Goal: Task Accomplishment & Management: Complete application form

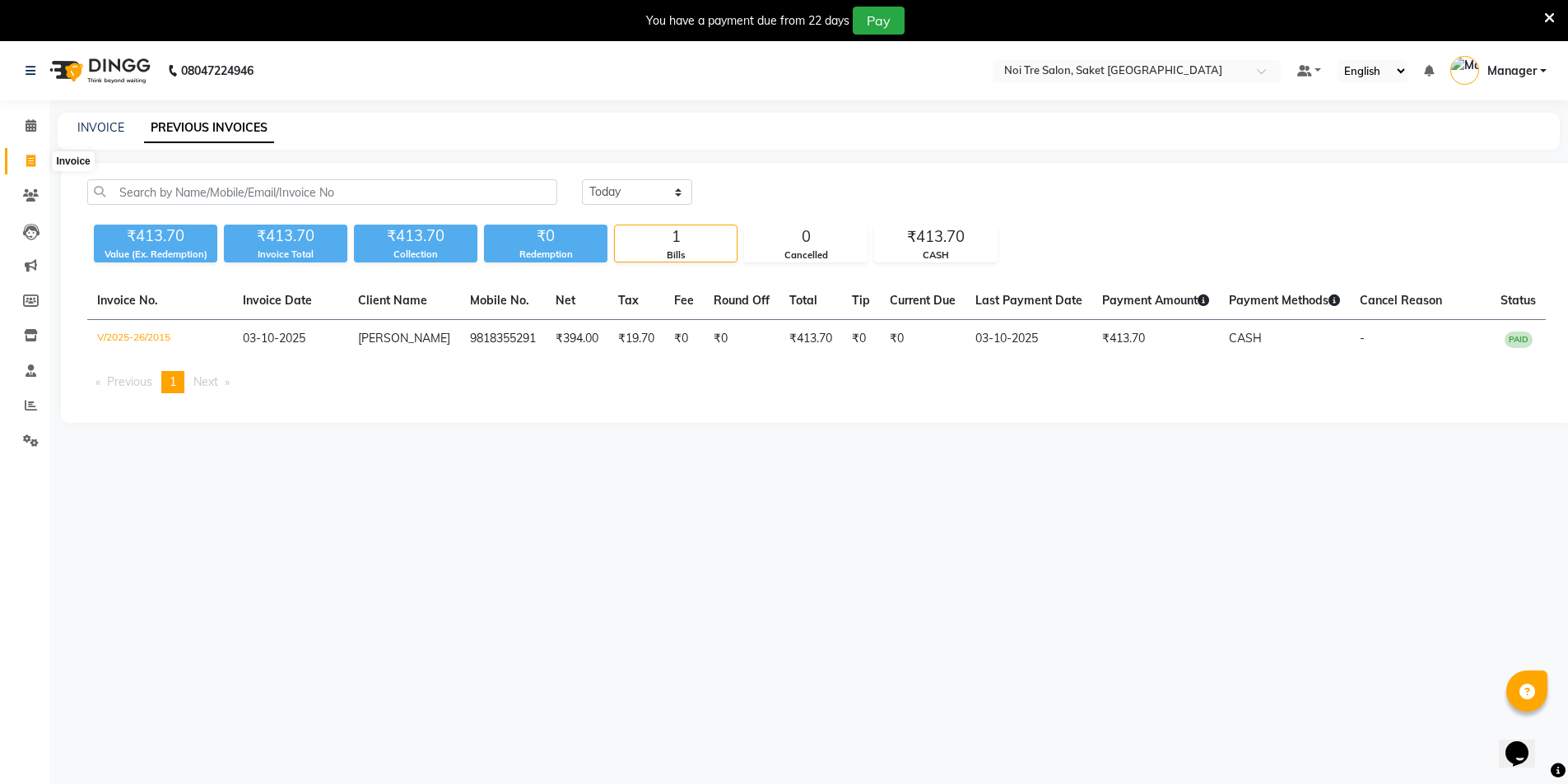
click at [25, 162] on span at bounding box center [31, 161] width 28 height 19
select select "service"
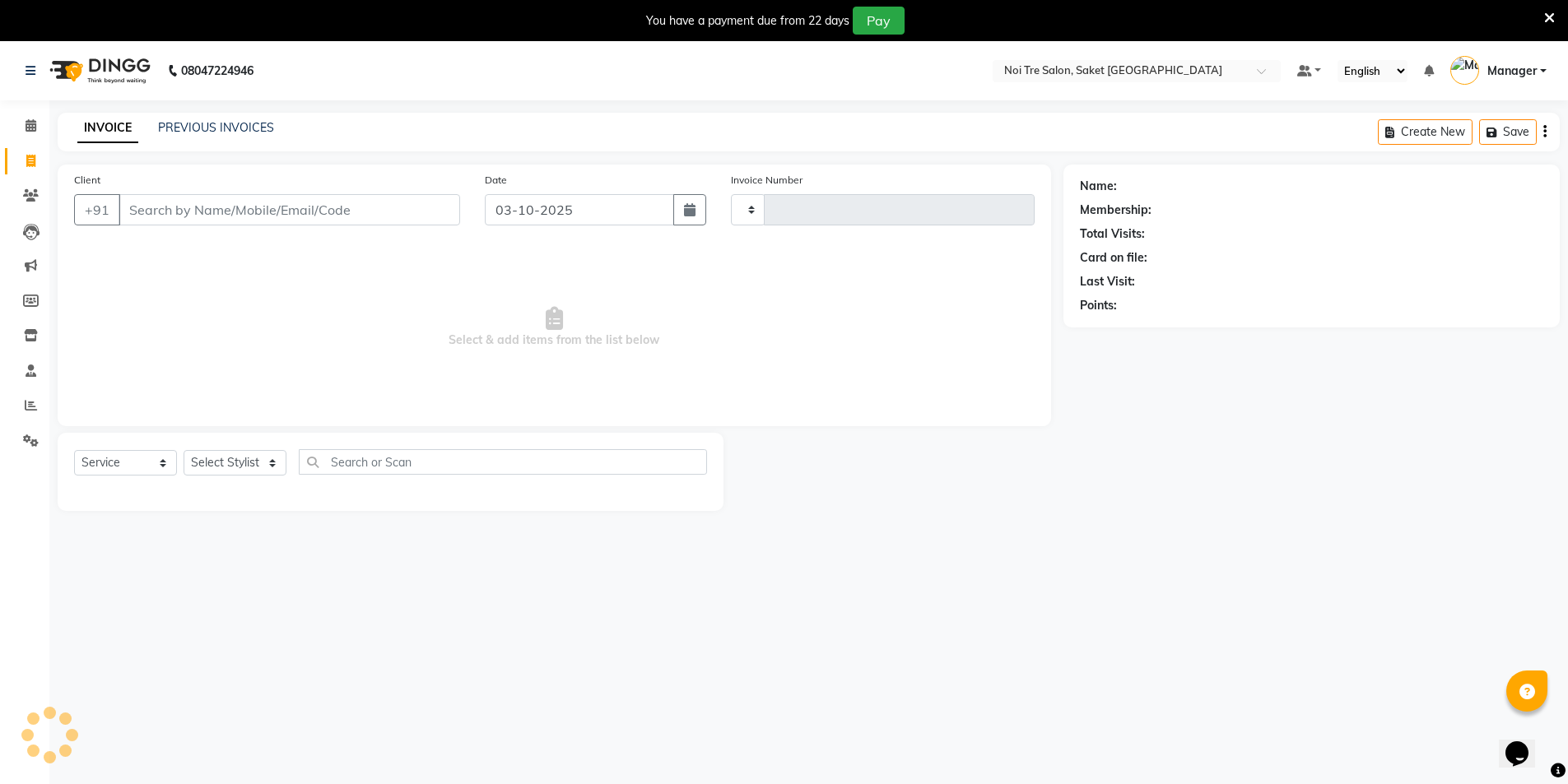
type input "2016"
select select "4899"
click at [213, 462] on select "Select Stylist AMIT [PERSON_NAME] [PERSON_NAME] Manager [PERSON_NAME] KM [PERSO…" at bounding box center [235, 463] width 103 height 26
select select "53800"
click at [184, 451] on select "Select Stylist AMIT [PERSON_NAME] [PERSON_NAME] Manager [PERSON_NAME] KM [PERSO…" at bounding box center [235, 463] width 103 height 26
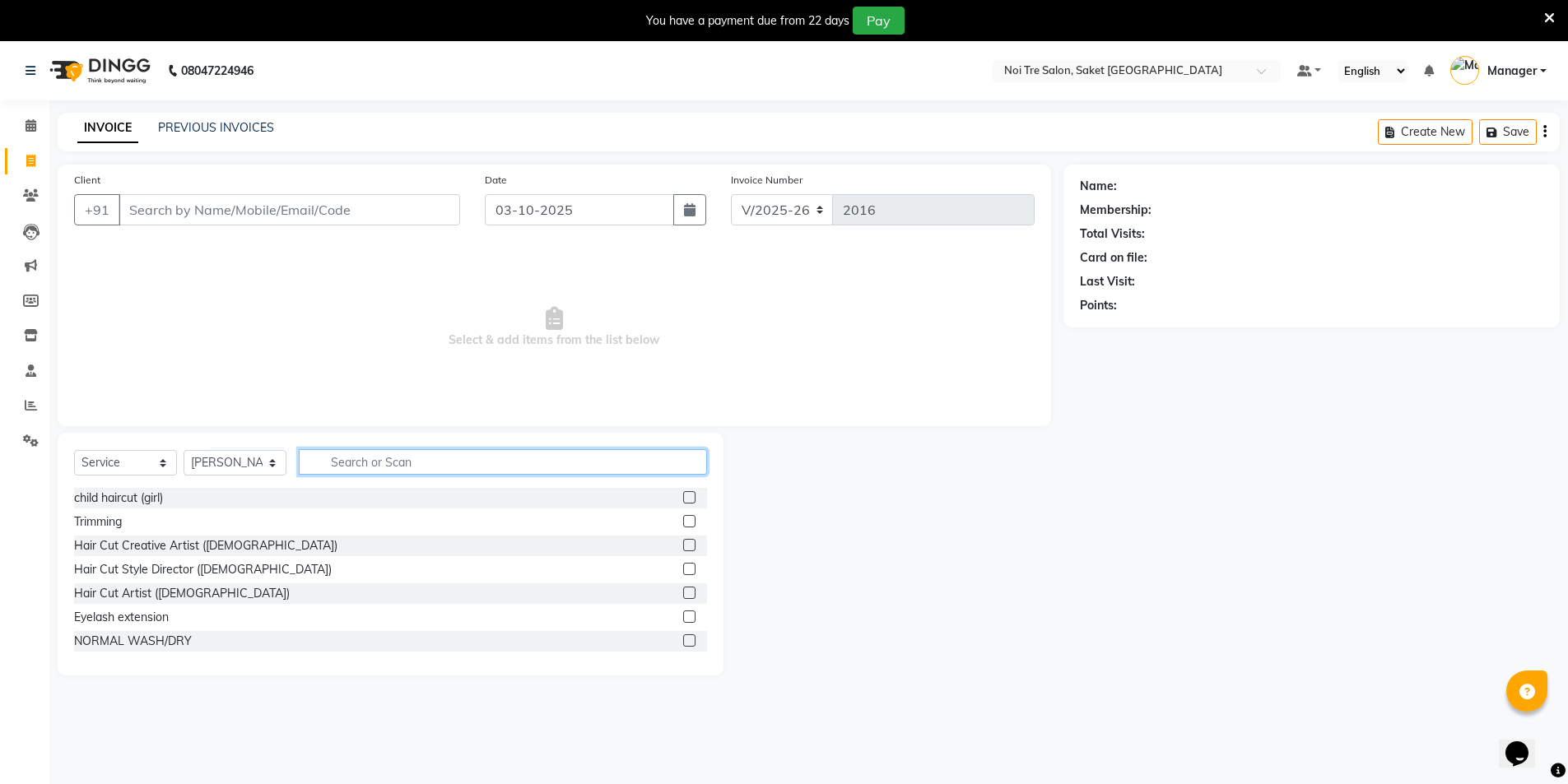
click at [412, 450] on input "text" at bounding box center [503, 462] width 408 height 26
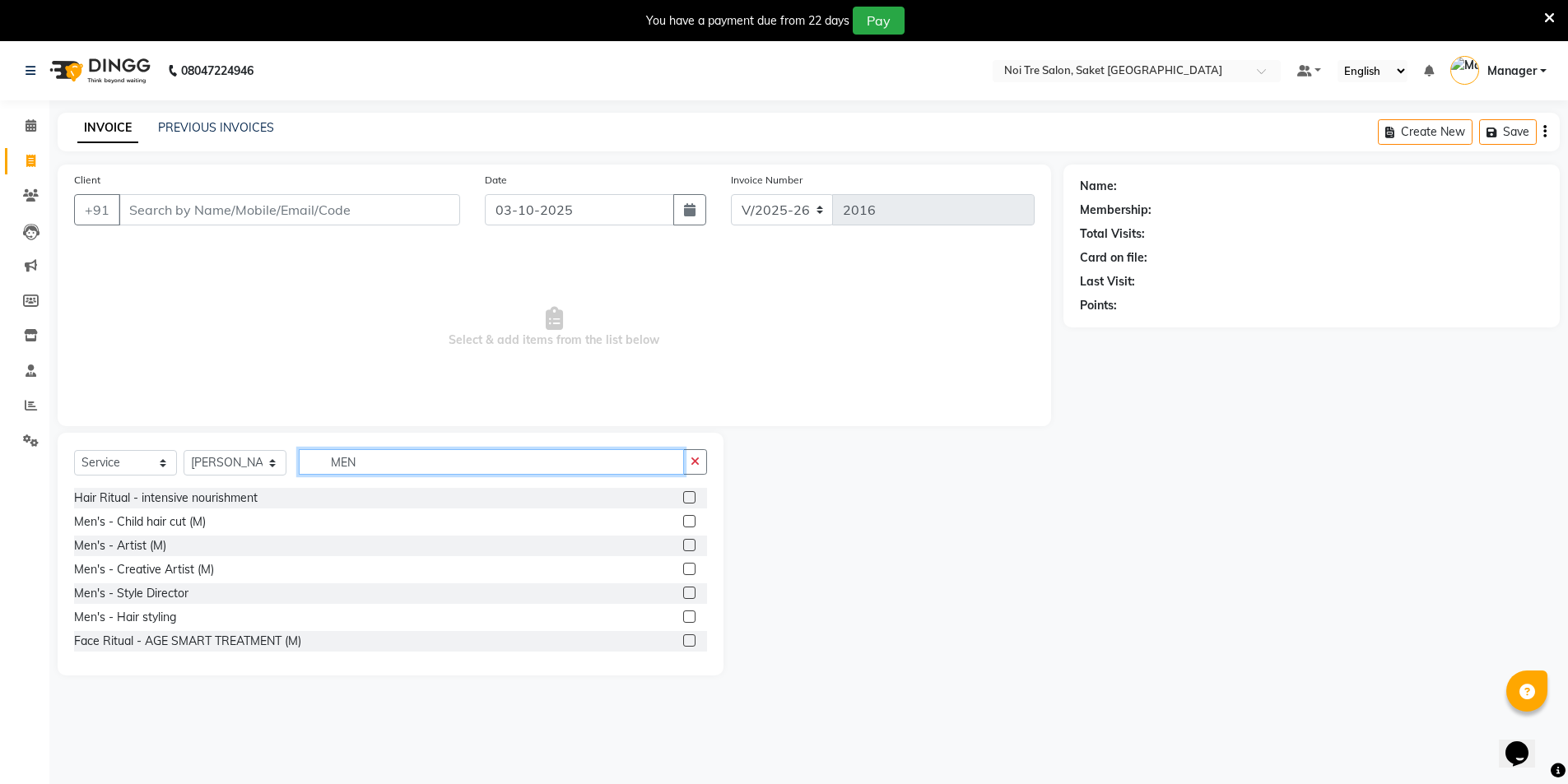
type input "MEN"
click at [683, 571] on label at bounding box center [689, 569] width 12 height 12
click at [683, 571] on input "checkbox" at bounding box center [689, 569] width 11 height 11
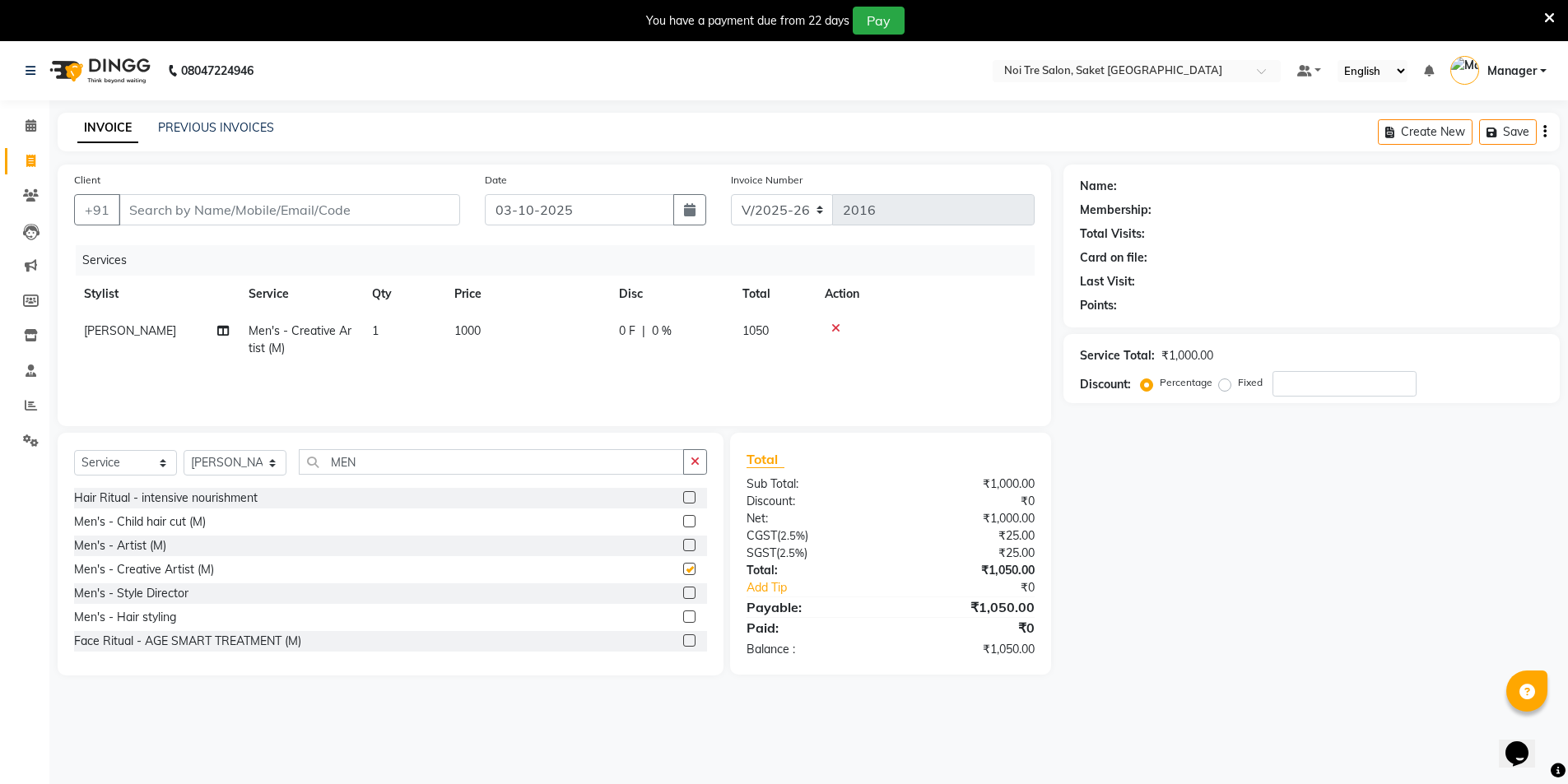
checkbox input "false"
click at [370, 209] on input "Client" at bounding box center [289, 209] width 342 height 31
type input "A"
type input "0"
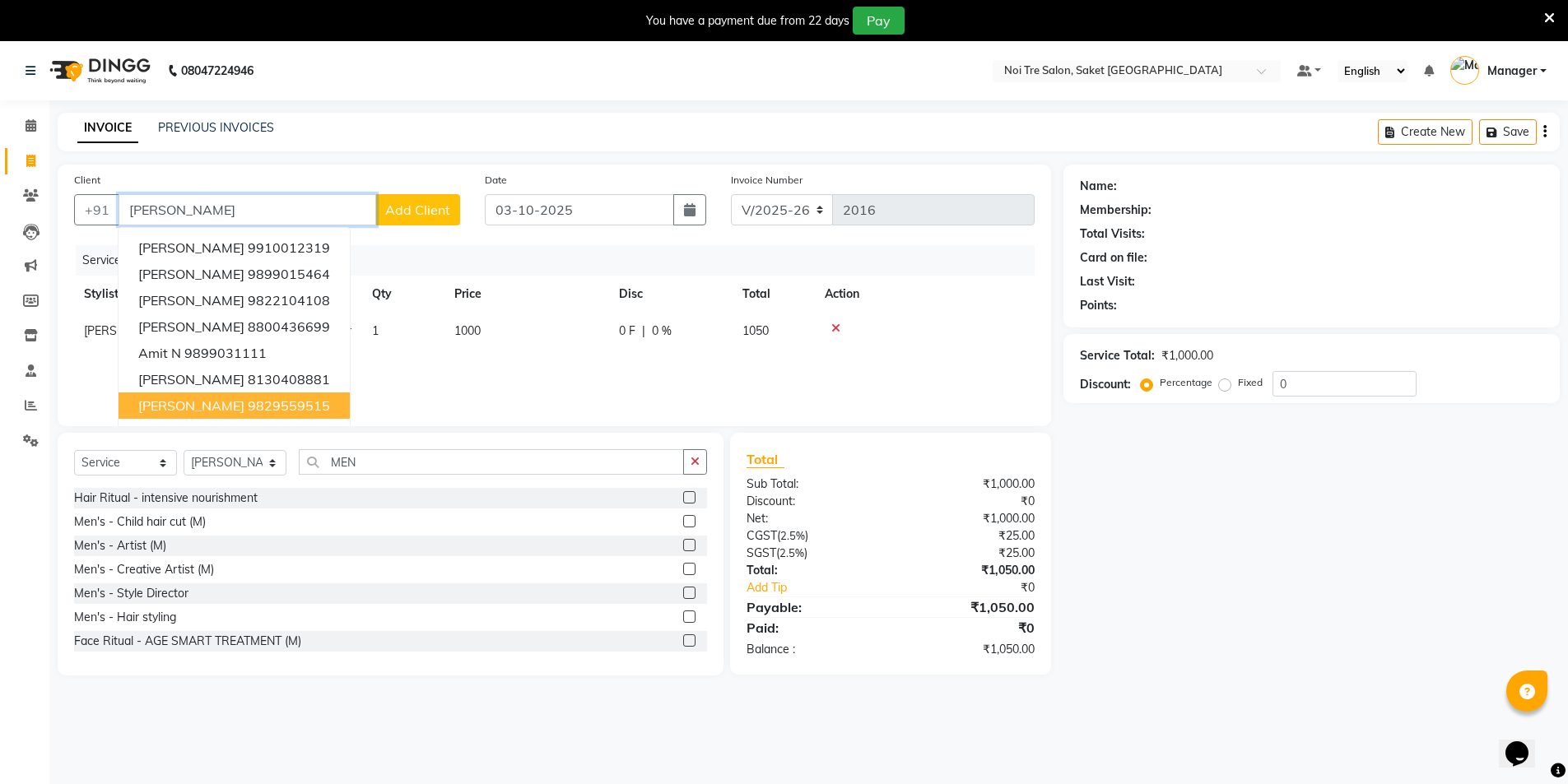
click at [250, 404] on ngb-highlight "9829559515" at bounding box center [288, 405] width 83 height 17
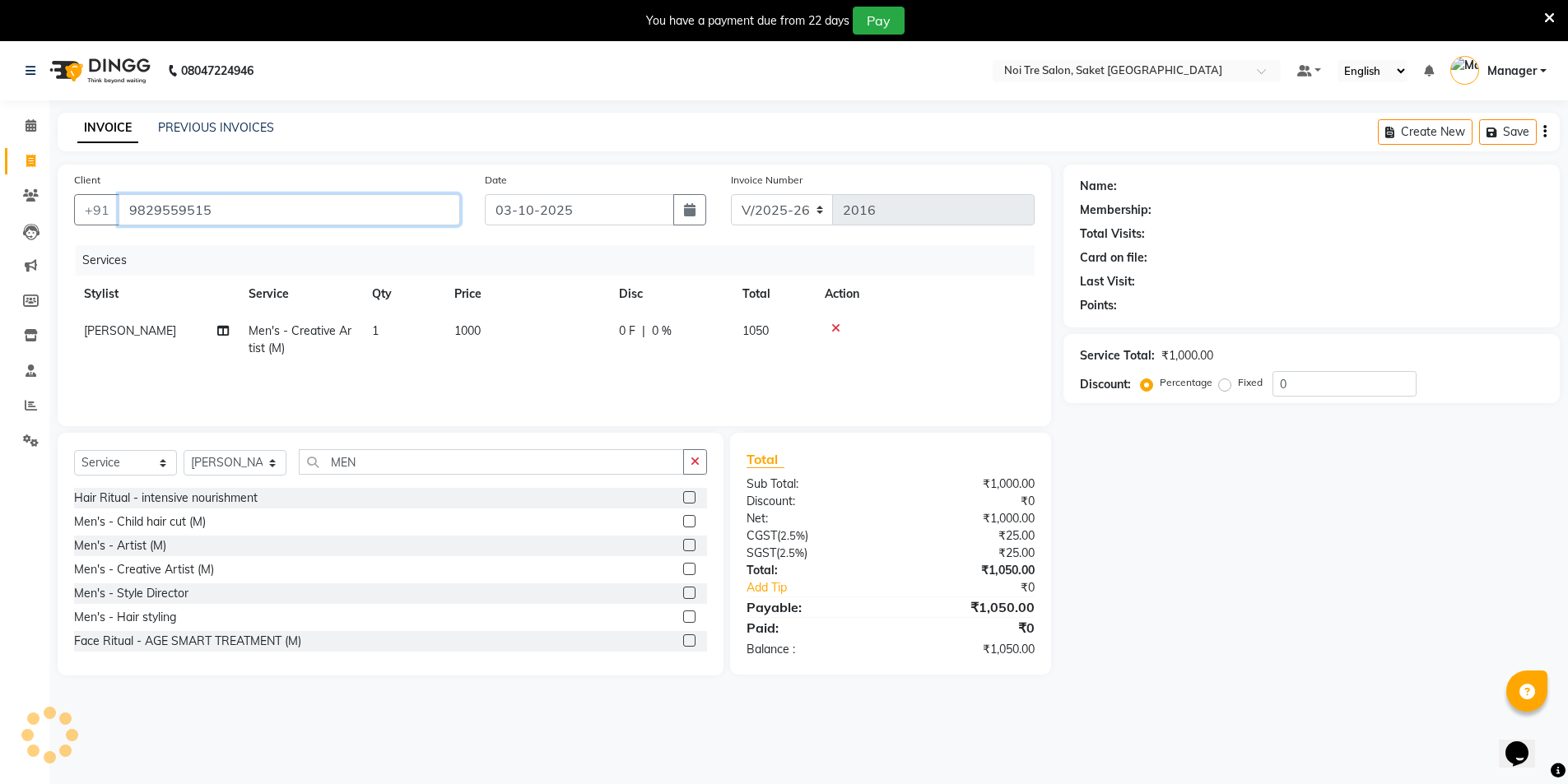
type input "9829559515"
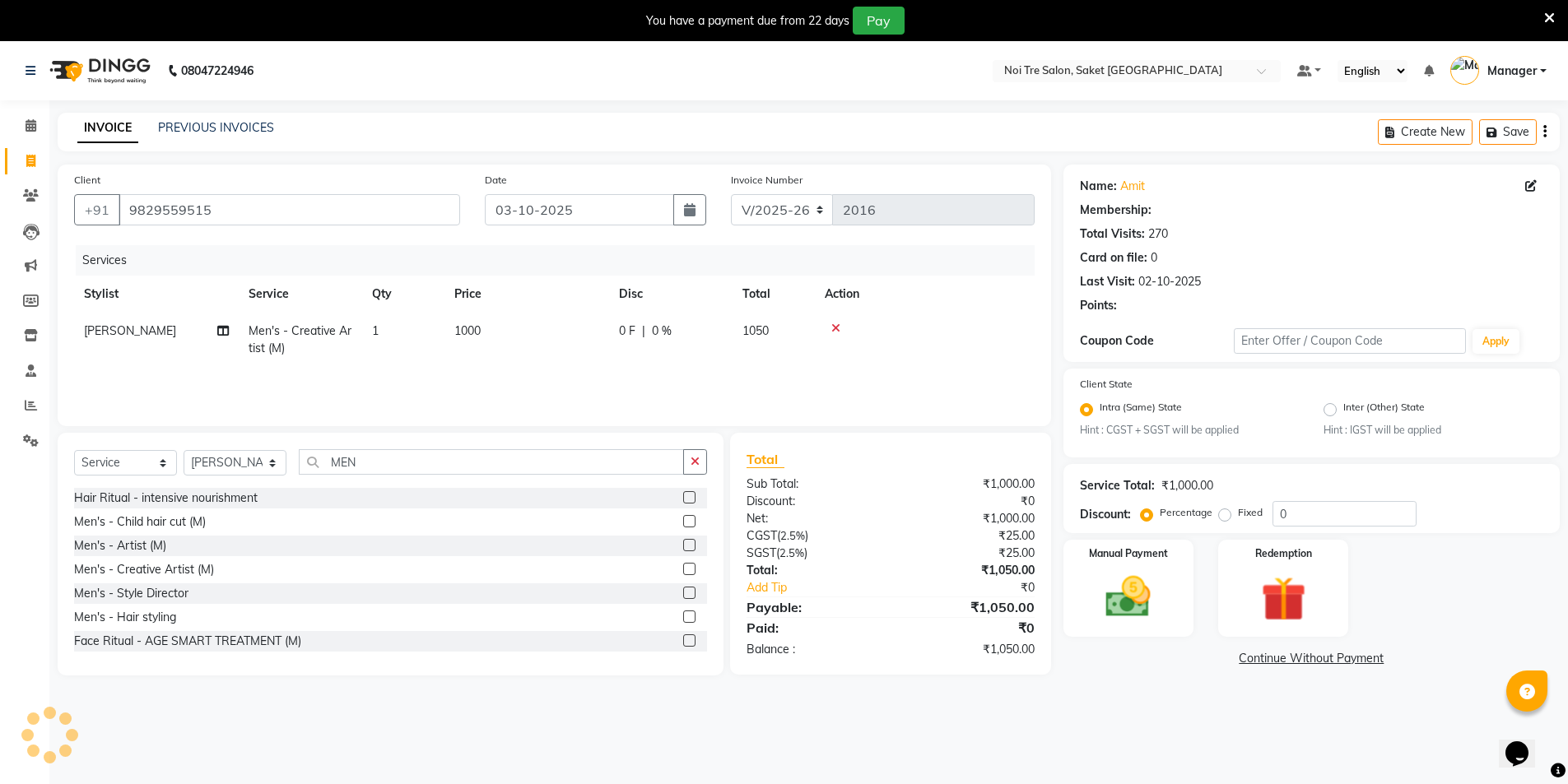
select select "1: Object"
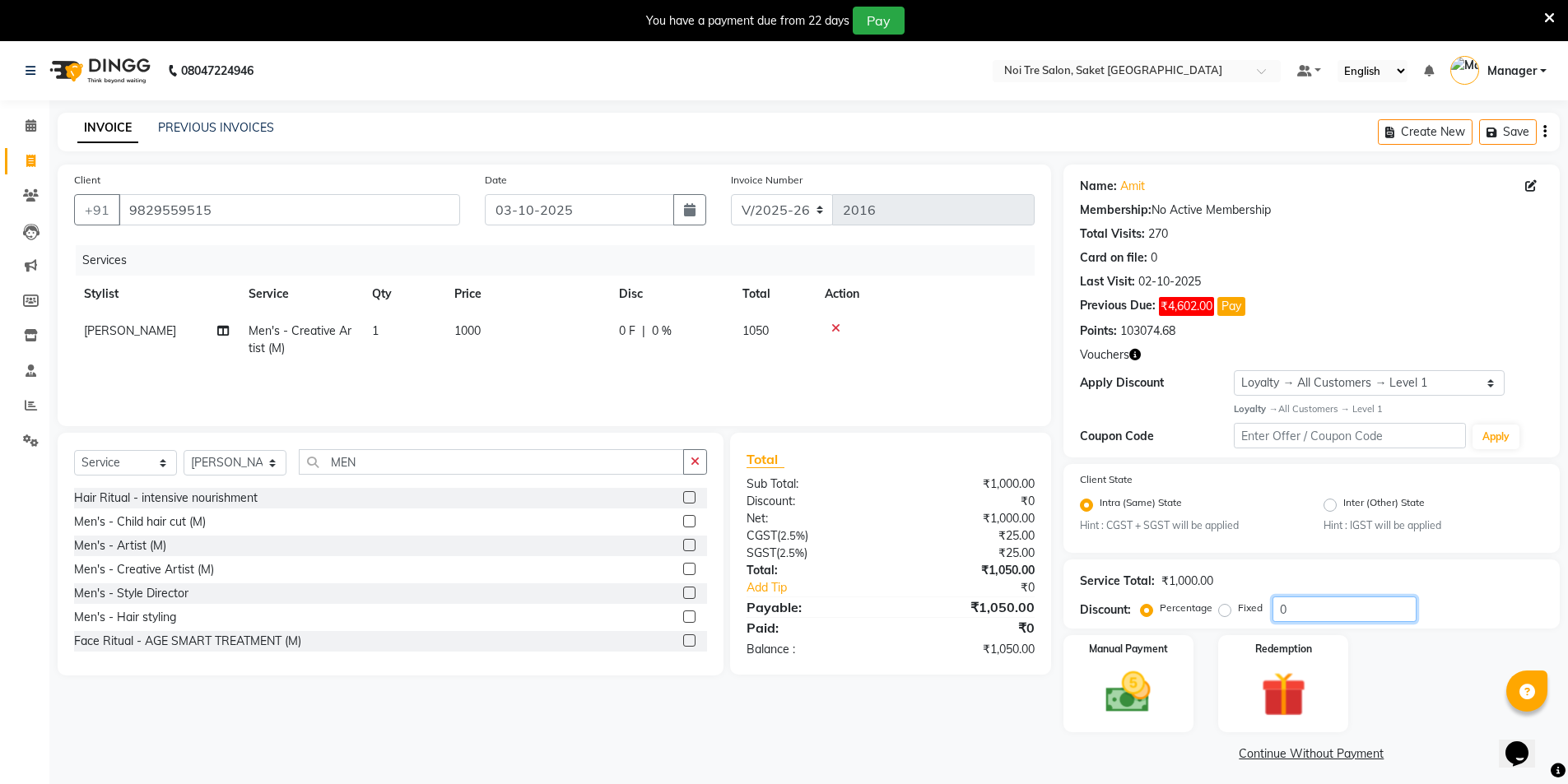
click at [1325, 610] on input "0" at bounding box center [1344, 609] width 144 height 26
click at [942, 739] on div "Client [PHONE_NUMBER] Date [DATE] Invoice Number V/2025 V/[PHONE_NUMBER] Servic…" at bounding box center [555, 466] width 1019 height 601
click at [1320, 608] on input "10" at bounding box center [1344, 609] width 144 height 26
type input "1"
type input "20"
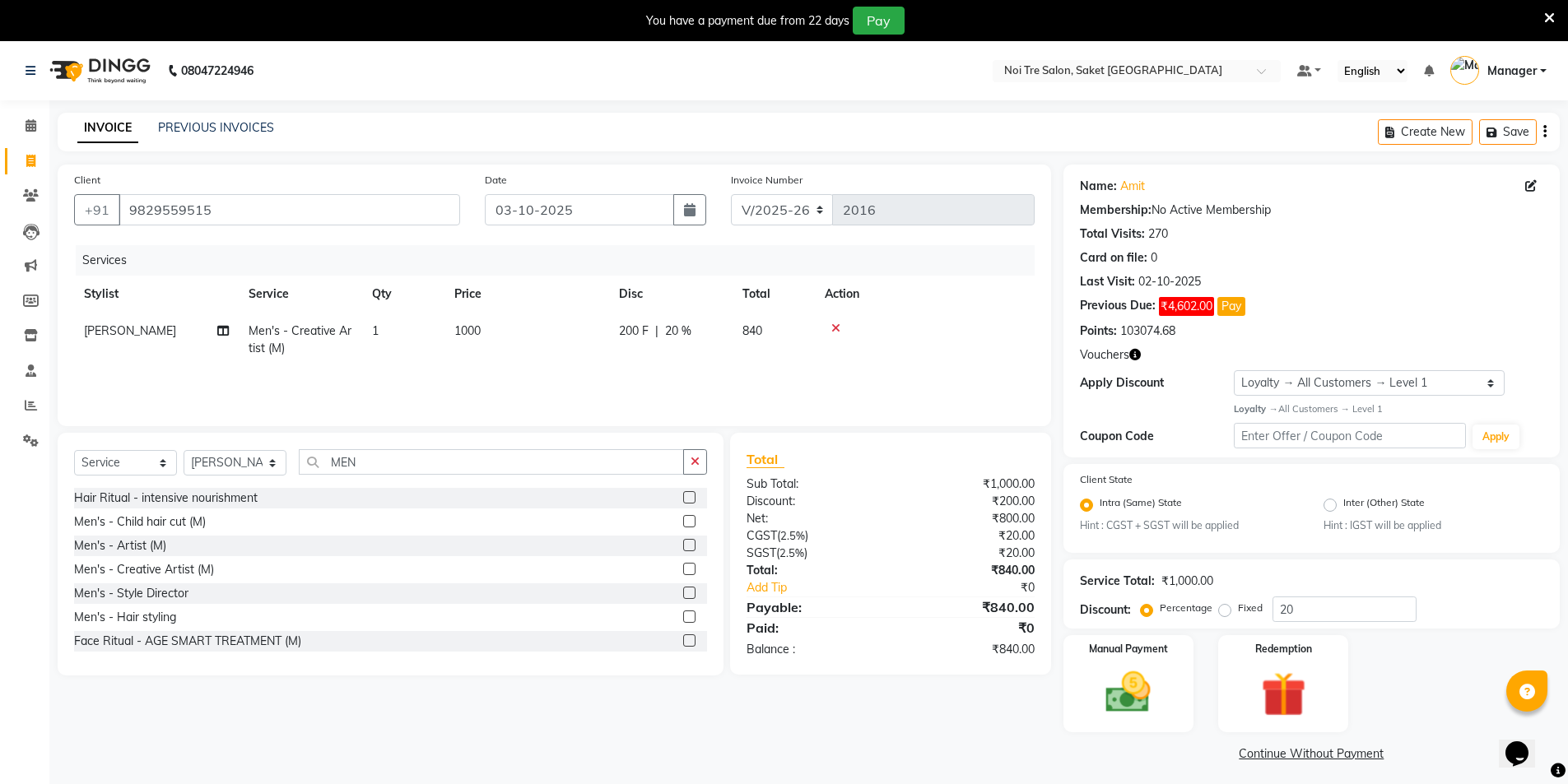
click at [861, 717] on div "Client [PHONE_NUMBER] Date [DATE] Invoice Number V/2025 V/[PHONE_NUMBER] Servic…" at bounding box center [555, 466] width 1019 height 601
click at [1151, 678] on img at bounding box center [1128, 693] width 75 height 53
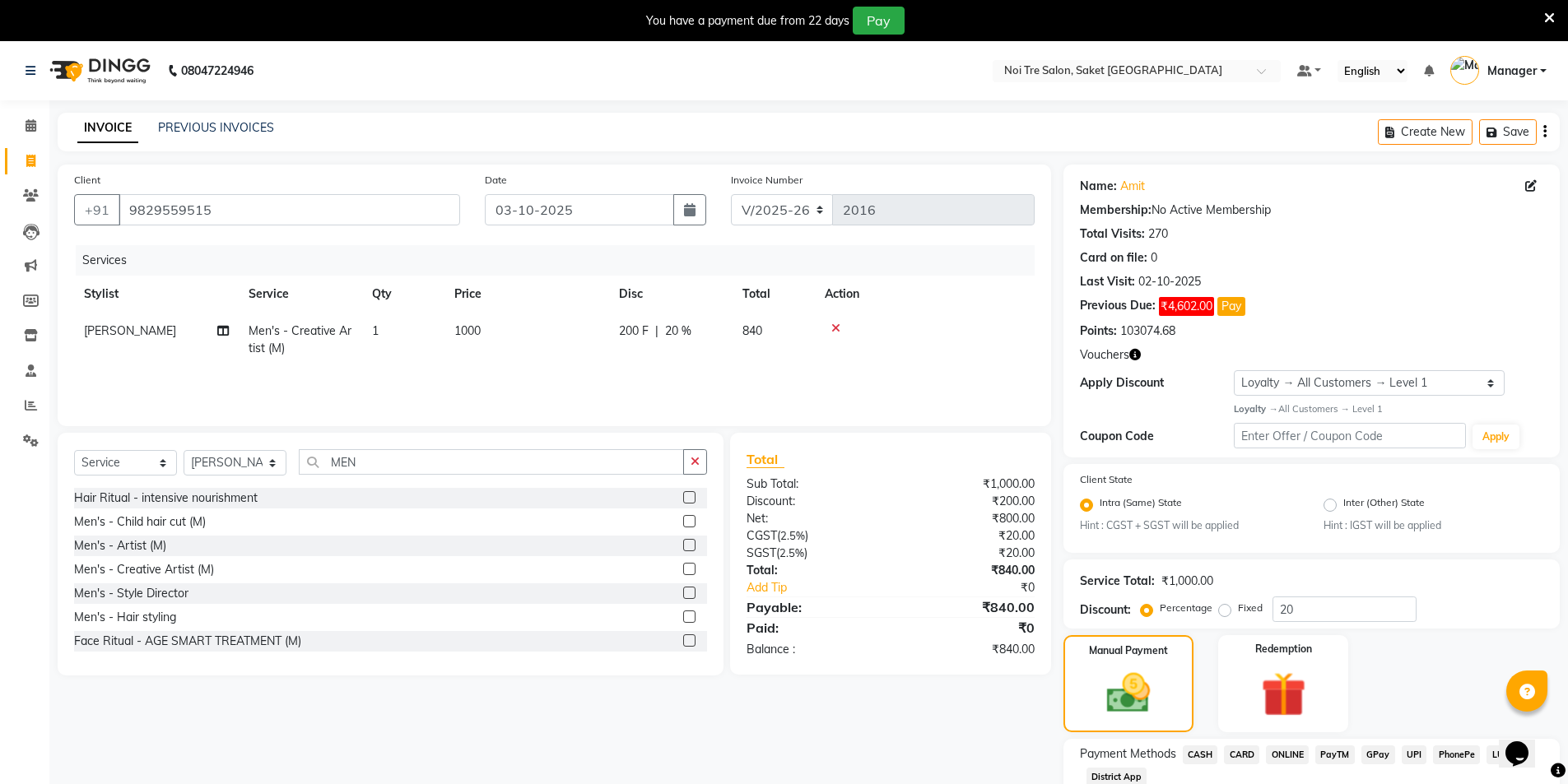
click at [1251, 754] on span "CARD" at bounding box center [1242, 755] width 35 height 19
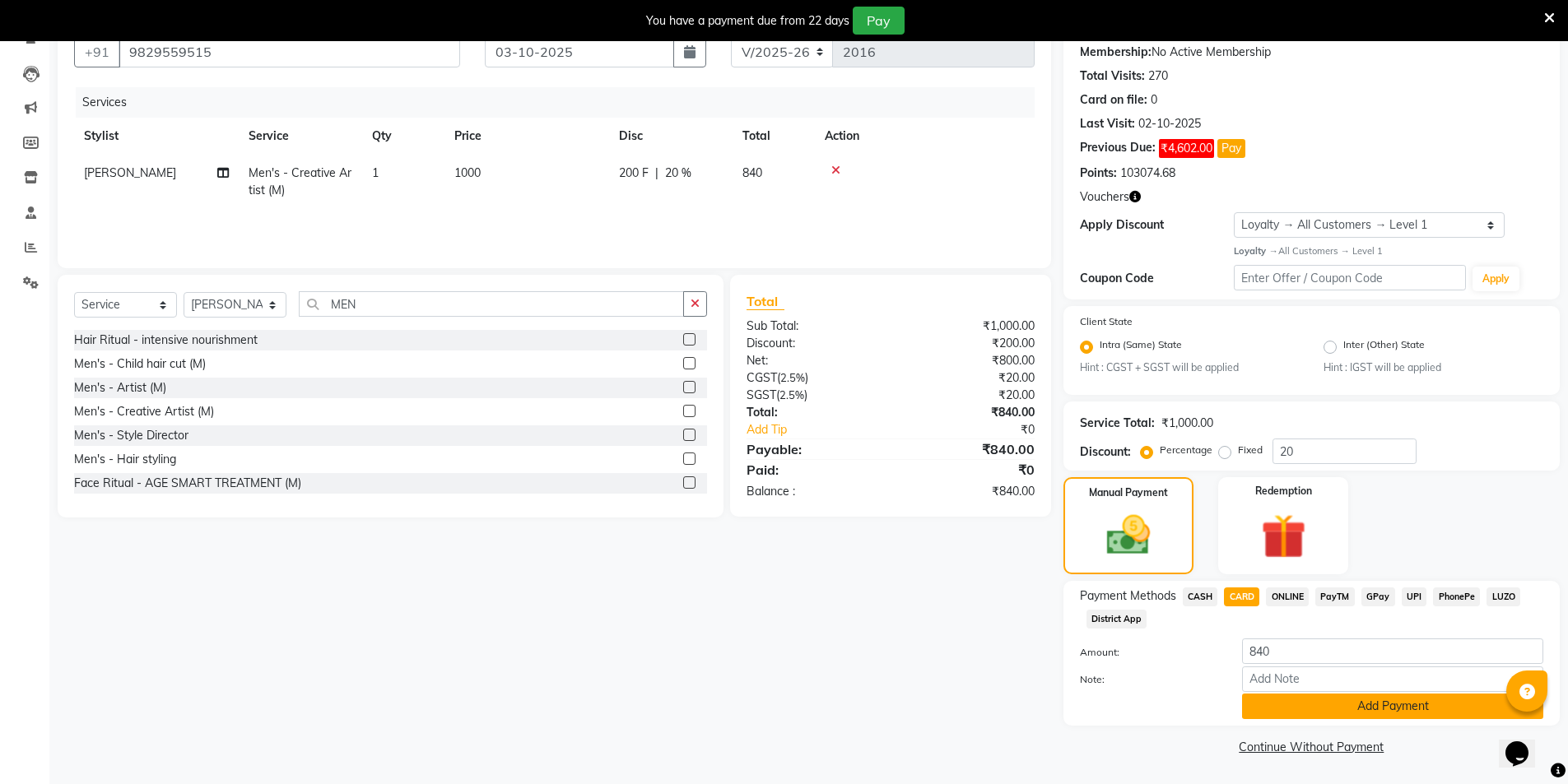
click at [1312, 712] on button "Add Payment" at bounding box center [1393, 706] width 302 height 26
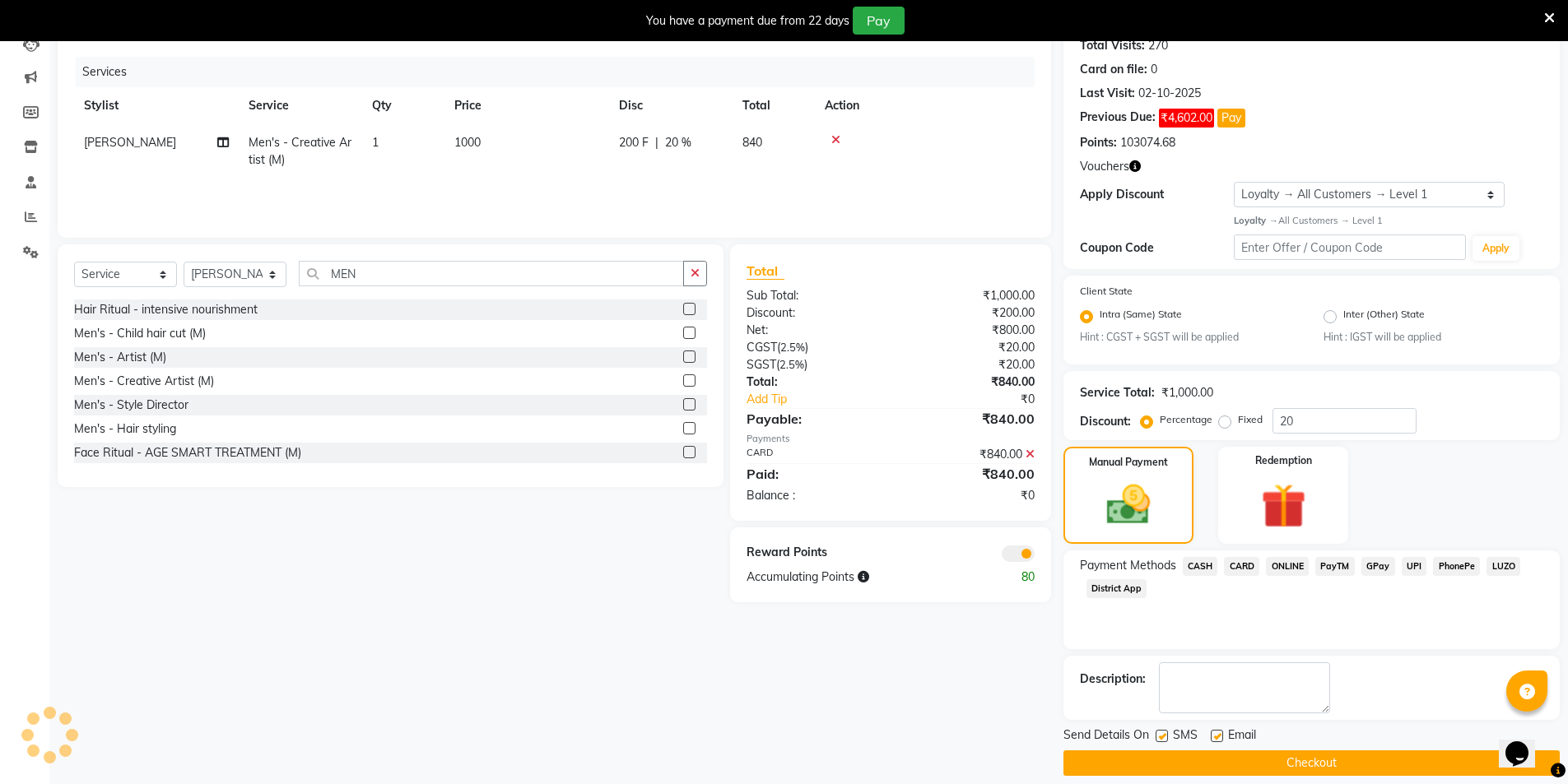
scroll to position [205, 0]
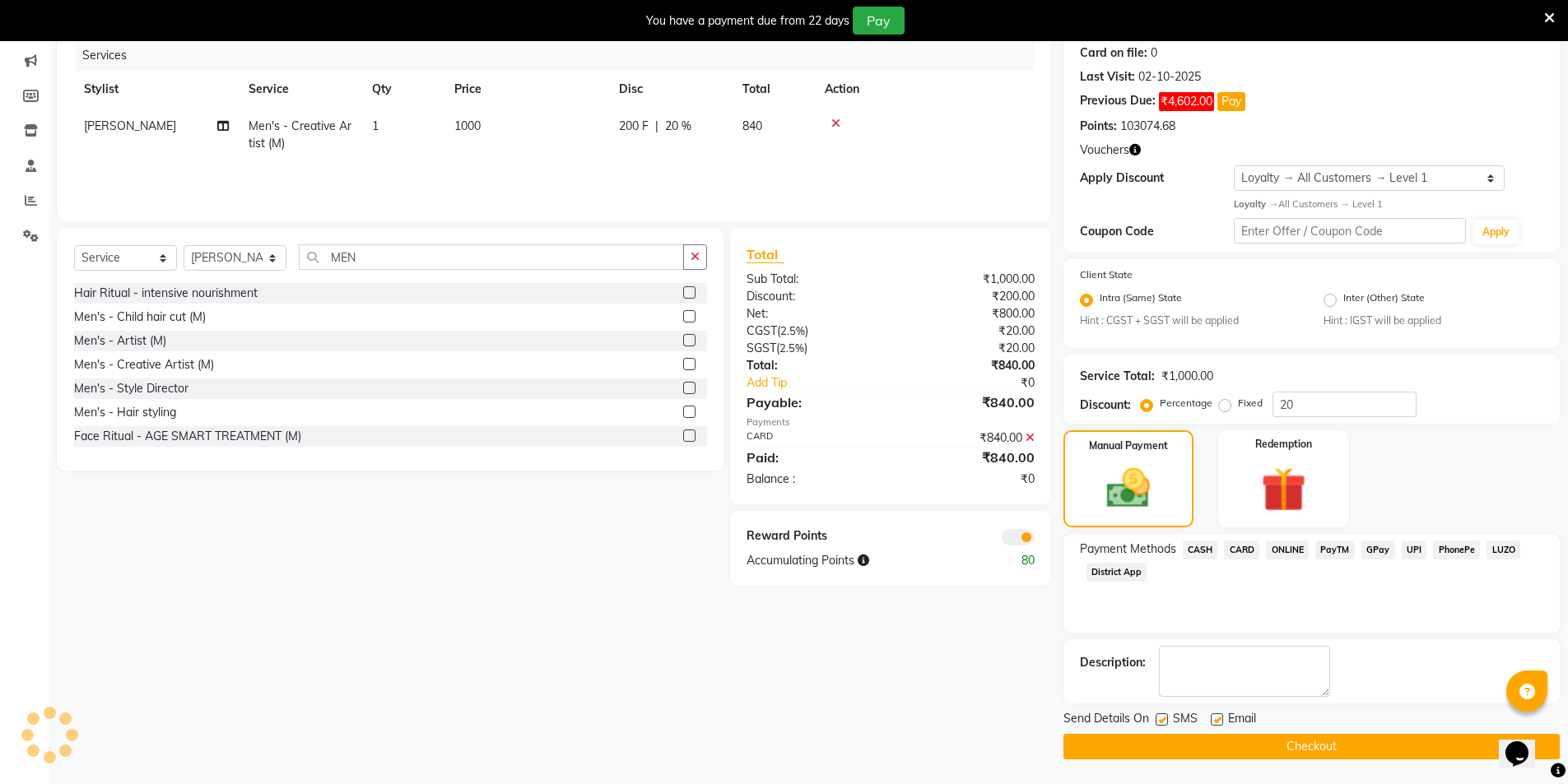
click at [1311, 746] on button "Checkout" at bounding box center [1312, 747] width 496 height 26
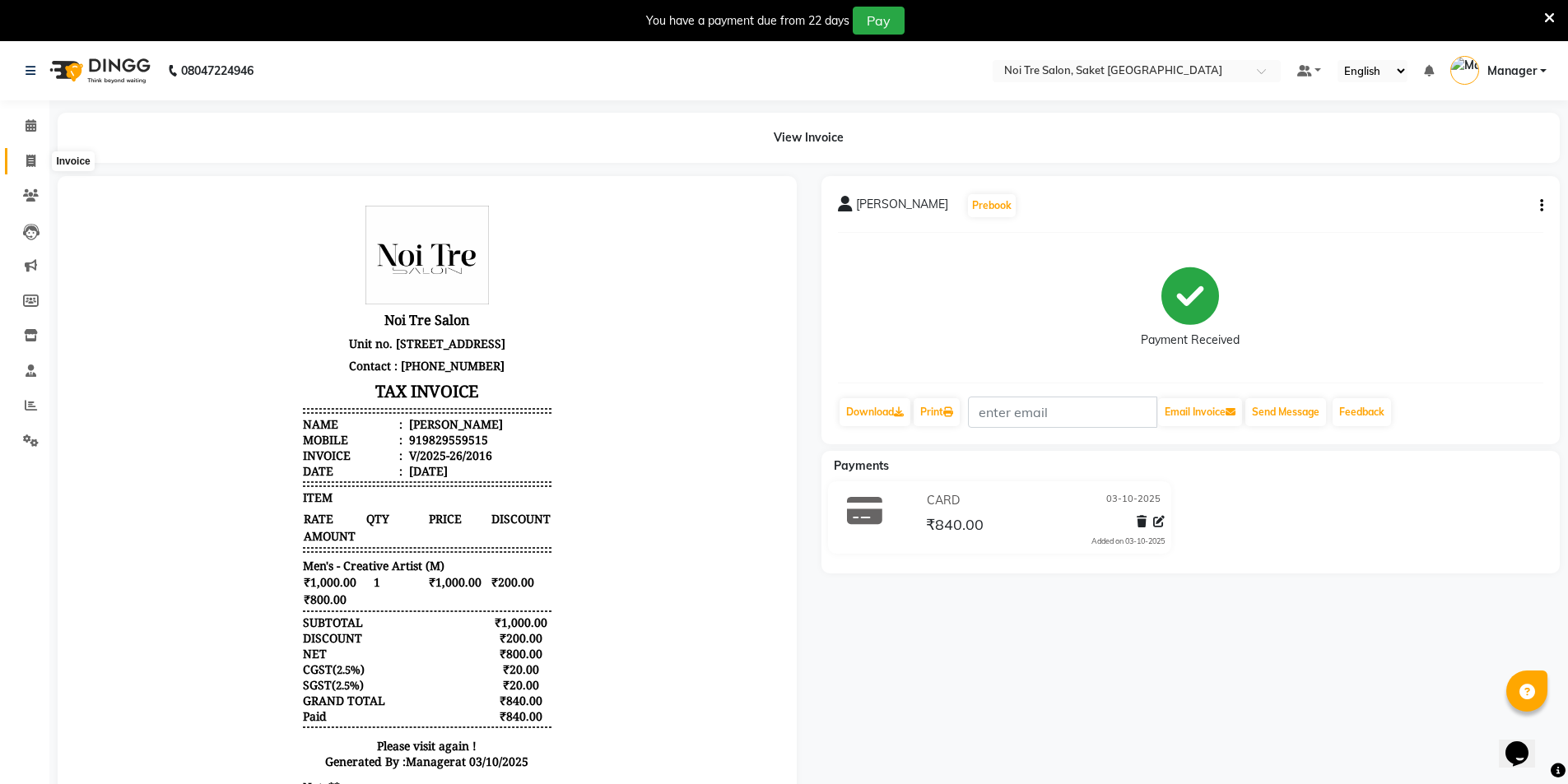
click at [27, 161] on icon at bounding box center [31, 161] width 9 height 12
select select "service"
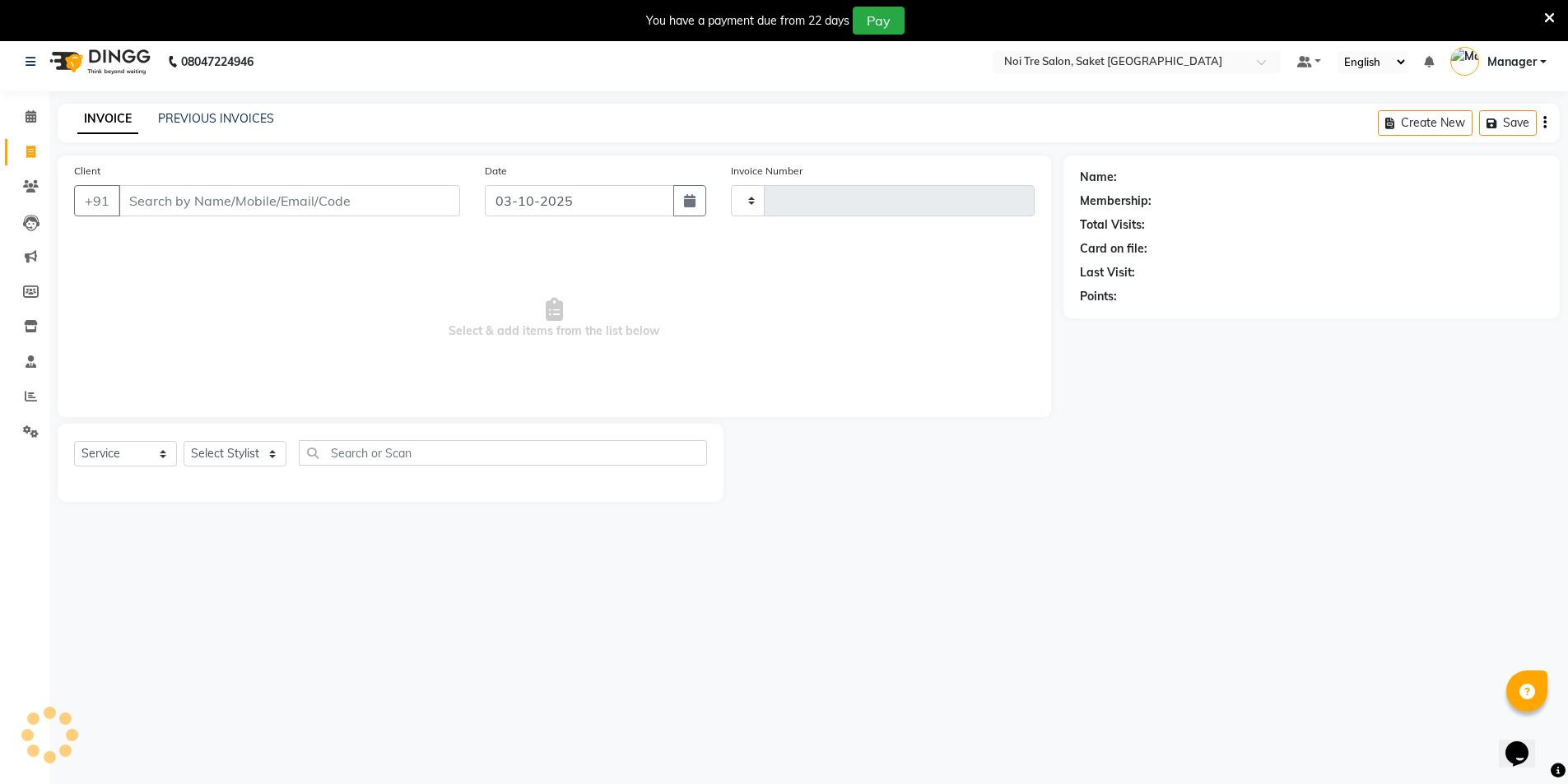
type input "2017"
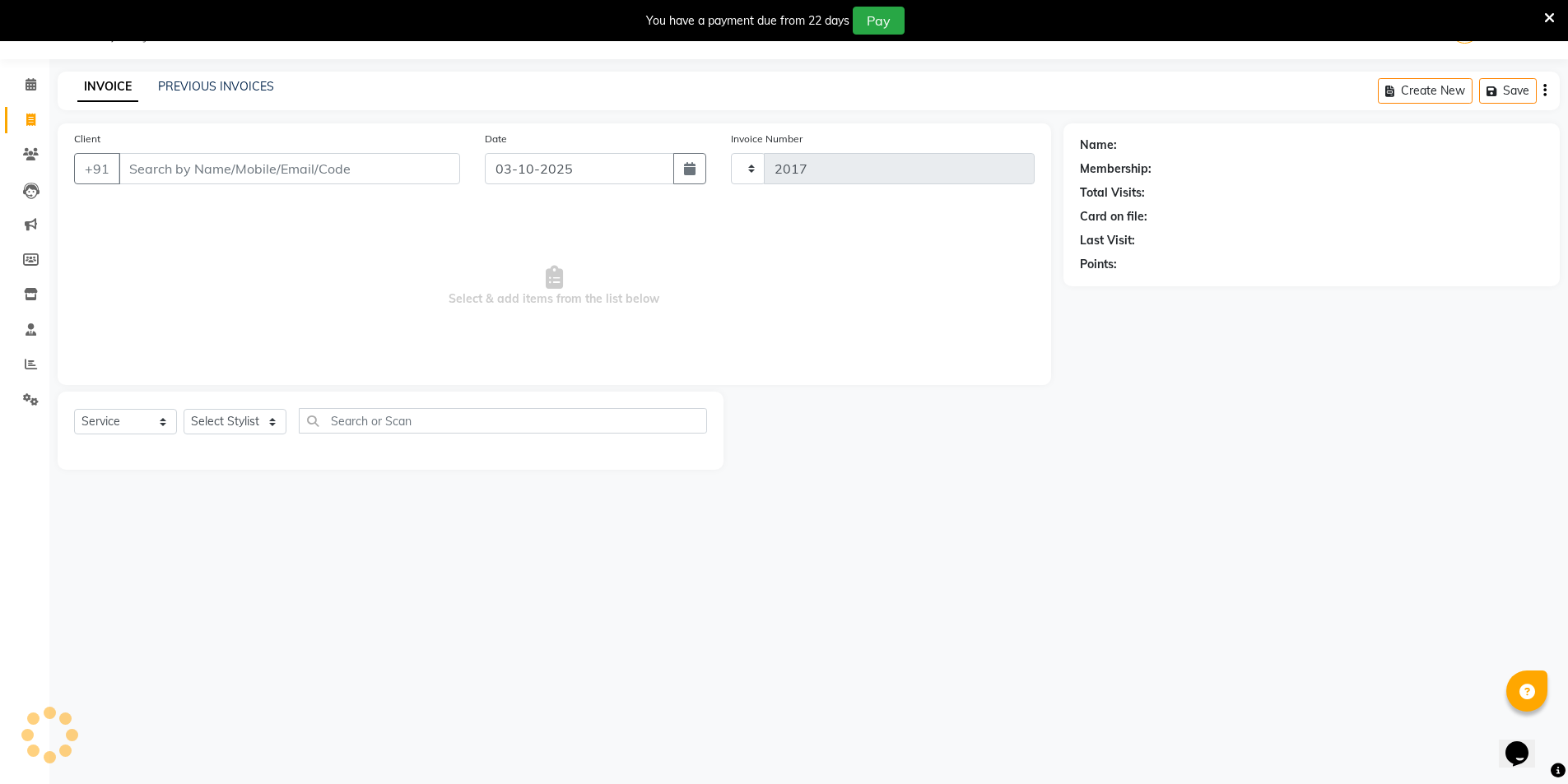
select select "4899"
click at [244, 425] on select "Select Stylist AMIT [PERSON_NAME] [PERSON_NAME] Manager [PERSON_NAME] KM [PERSO…" at bounding box center [235, 421] width 103 height 26
select select "62634"
click at [184, 409] on select "Select Stylist AMIT [PERSON_NAME] [PERSON_NAME] Manager [PERSON_NAME] KM [PERSO…" at bounding box center [235, 421] width 103 height 26
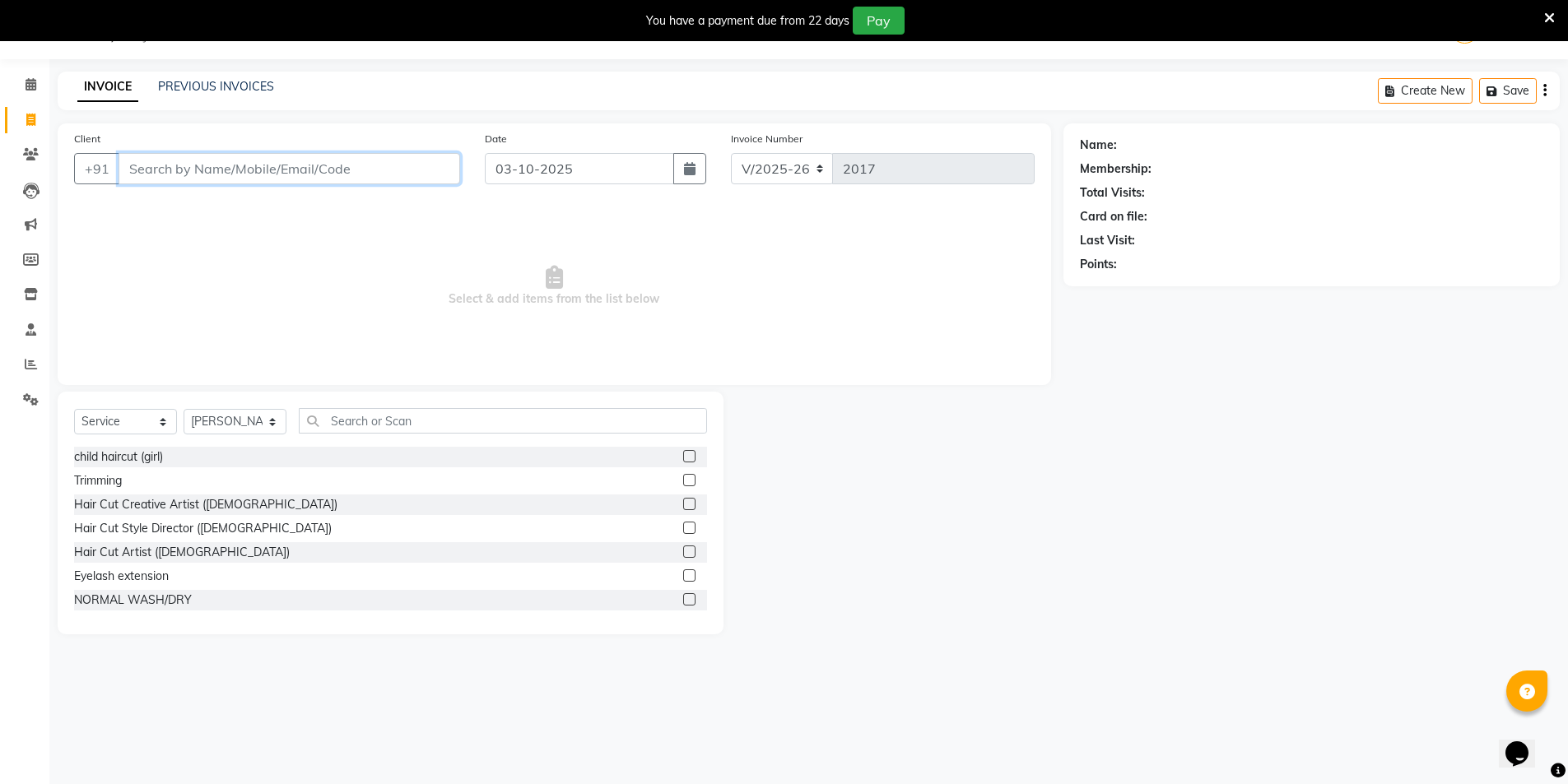
click at [375, 178] on input "Client" at bounding box center [289, 169] width 342 height 31
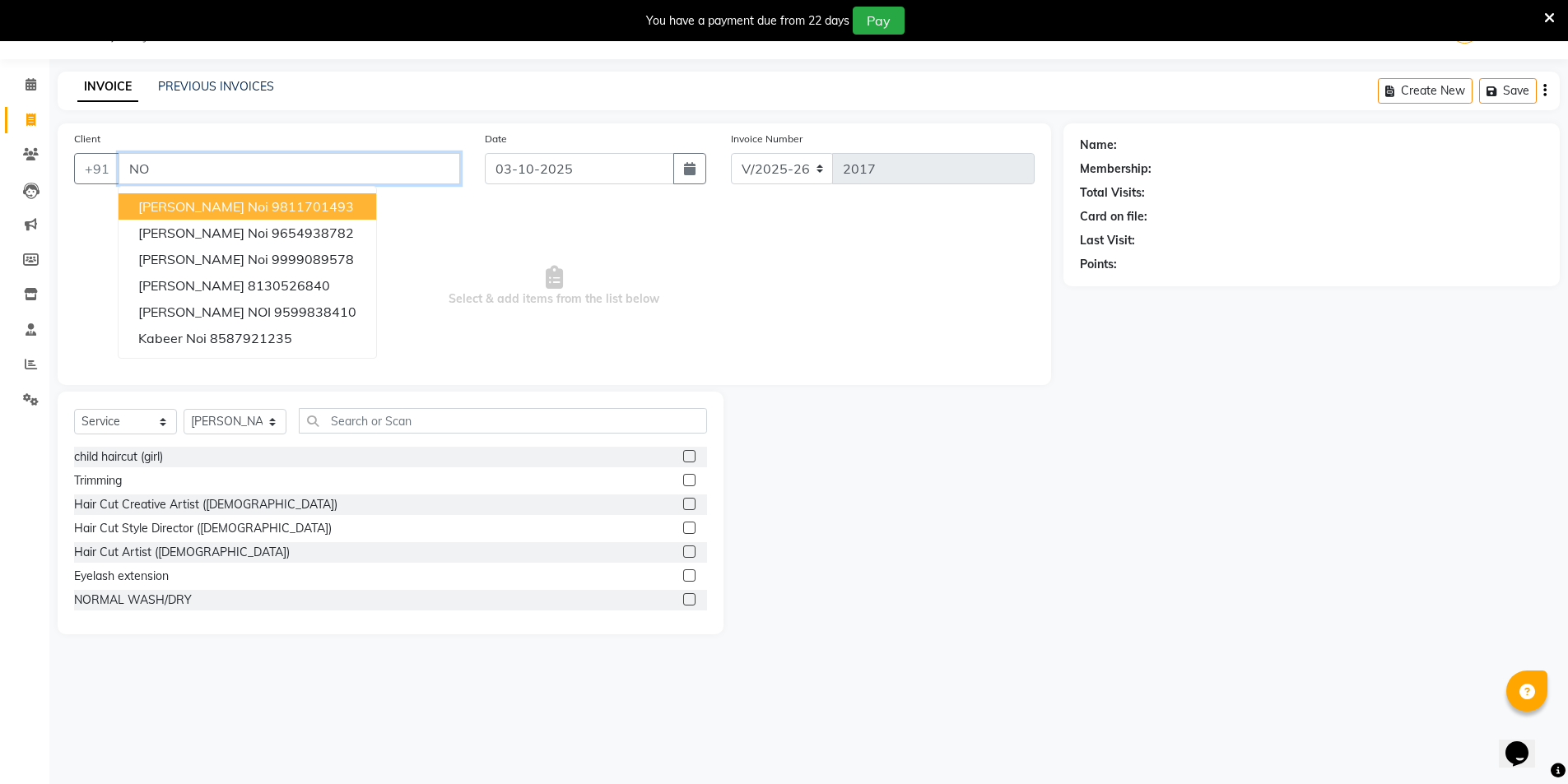
type input "N"
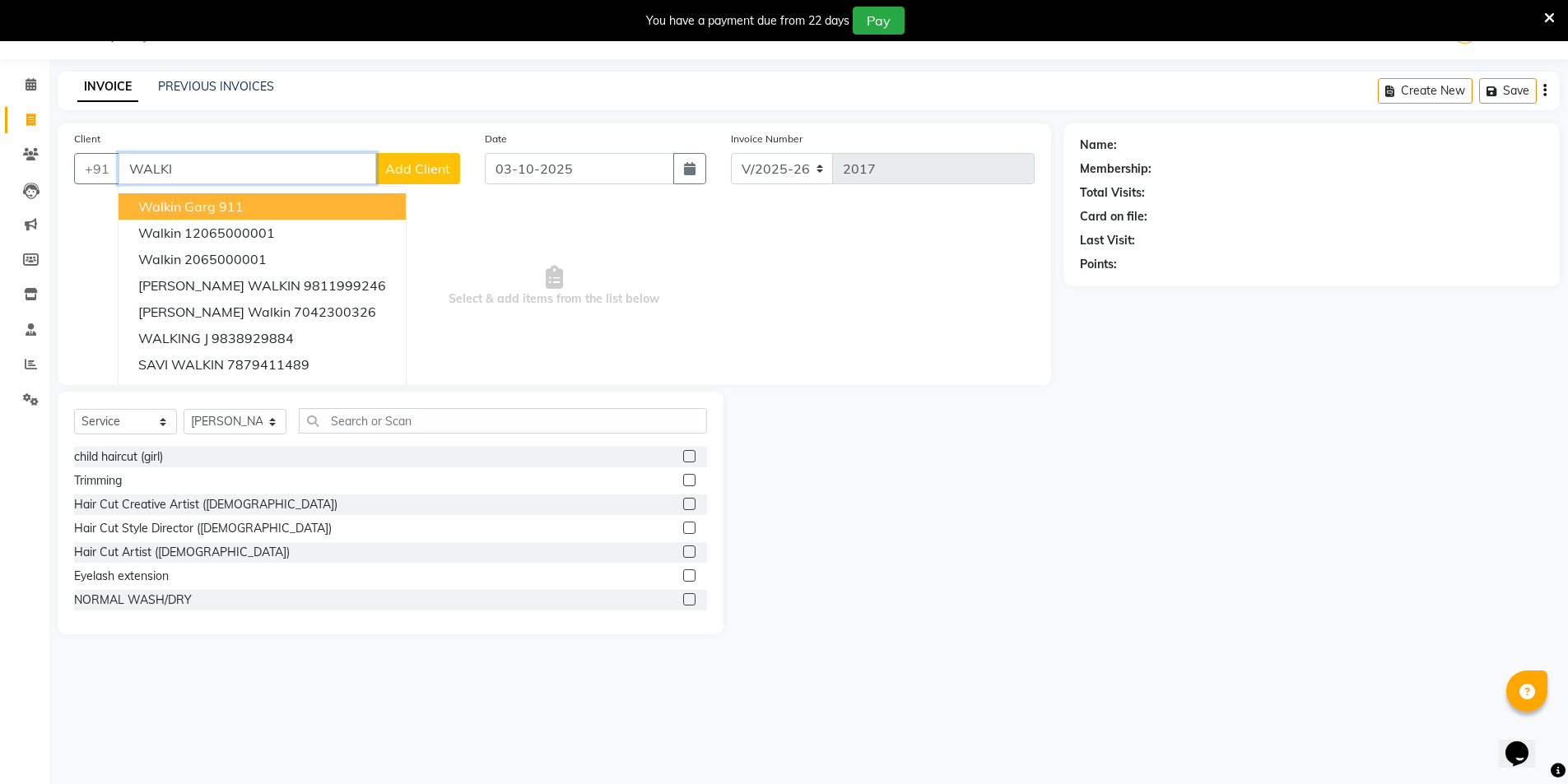
click at [211, 203] on span "Walkin Garg" at bounding box center [177, 207] width 77 height 17
type input "911"
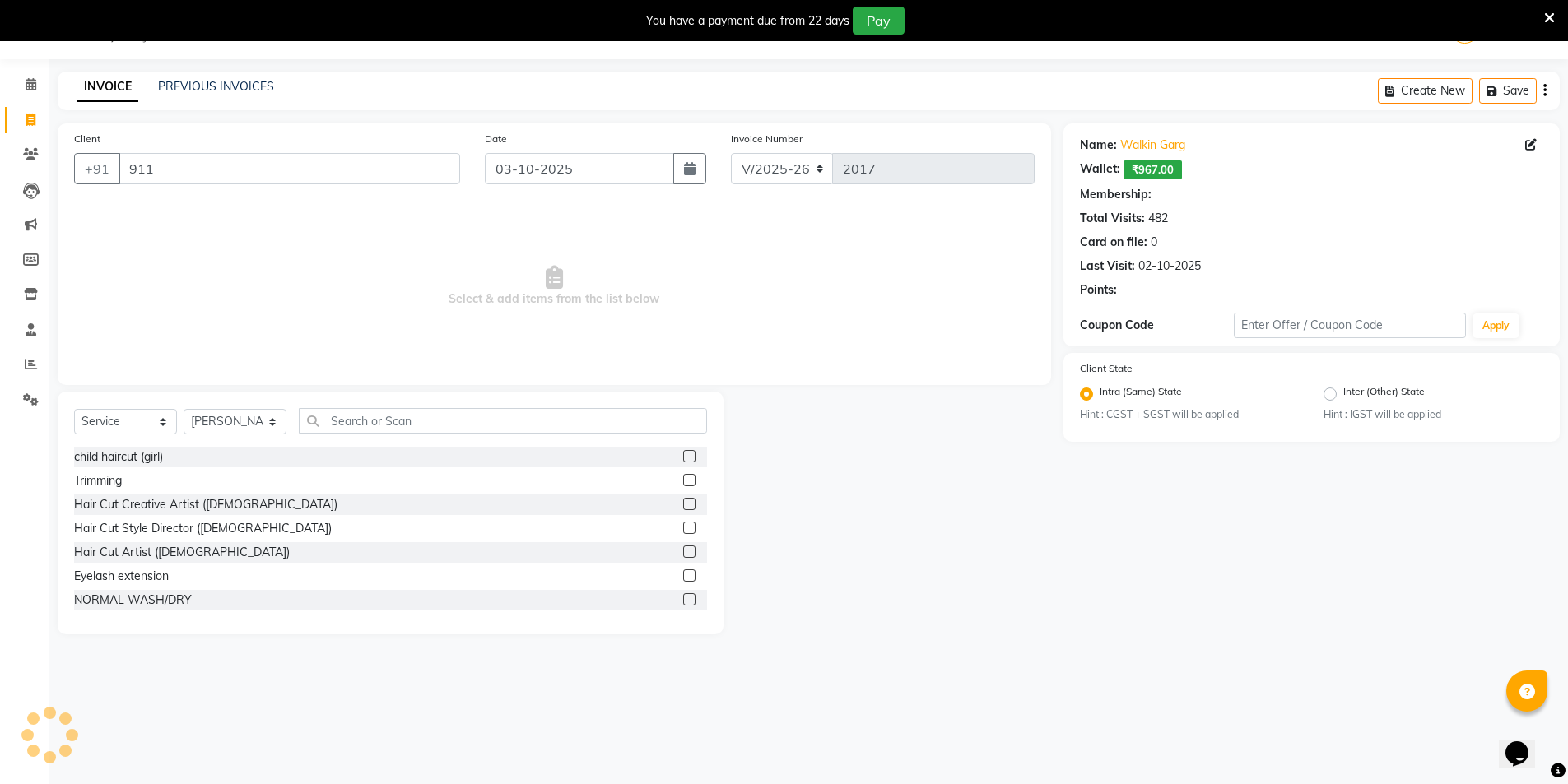
select select "1: Object"
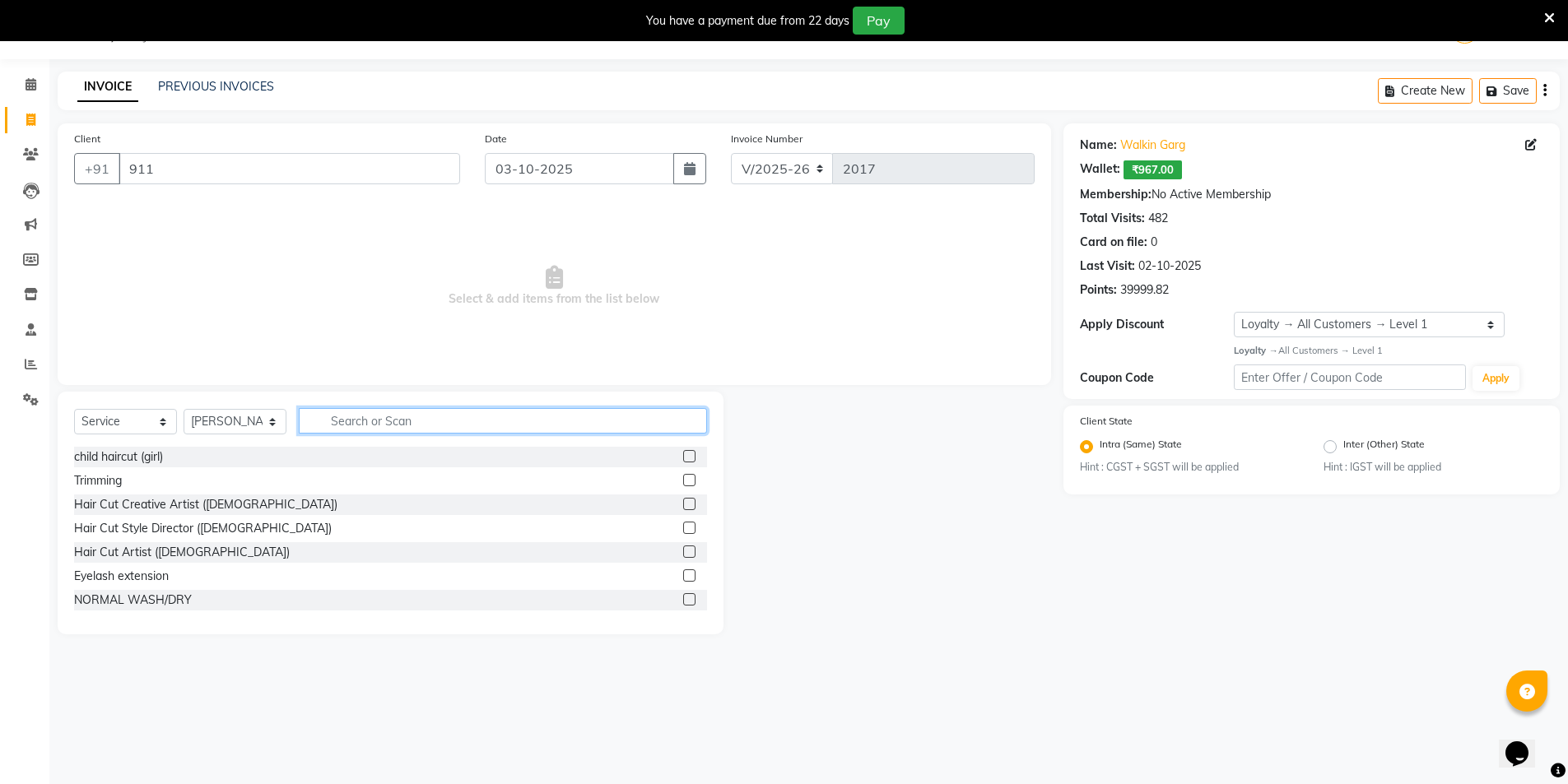
click at [374, 429] on input "text" at bounding box center [503, 420] width 408 height 26
click at [440, 412] on input "text" at bounding box center [503, 420] width 408 height 26
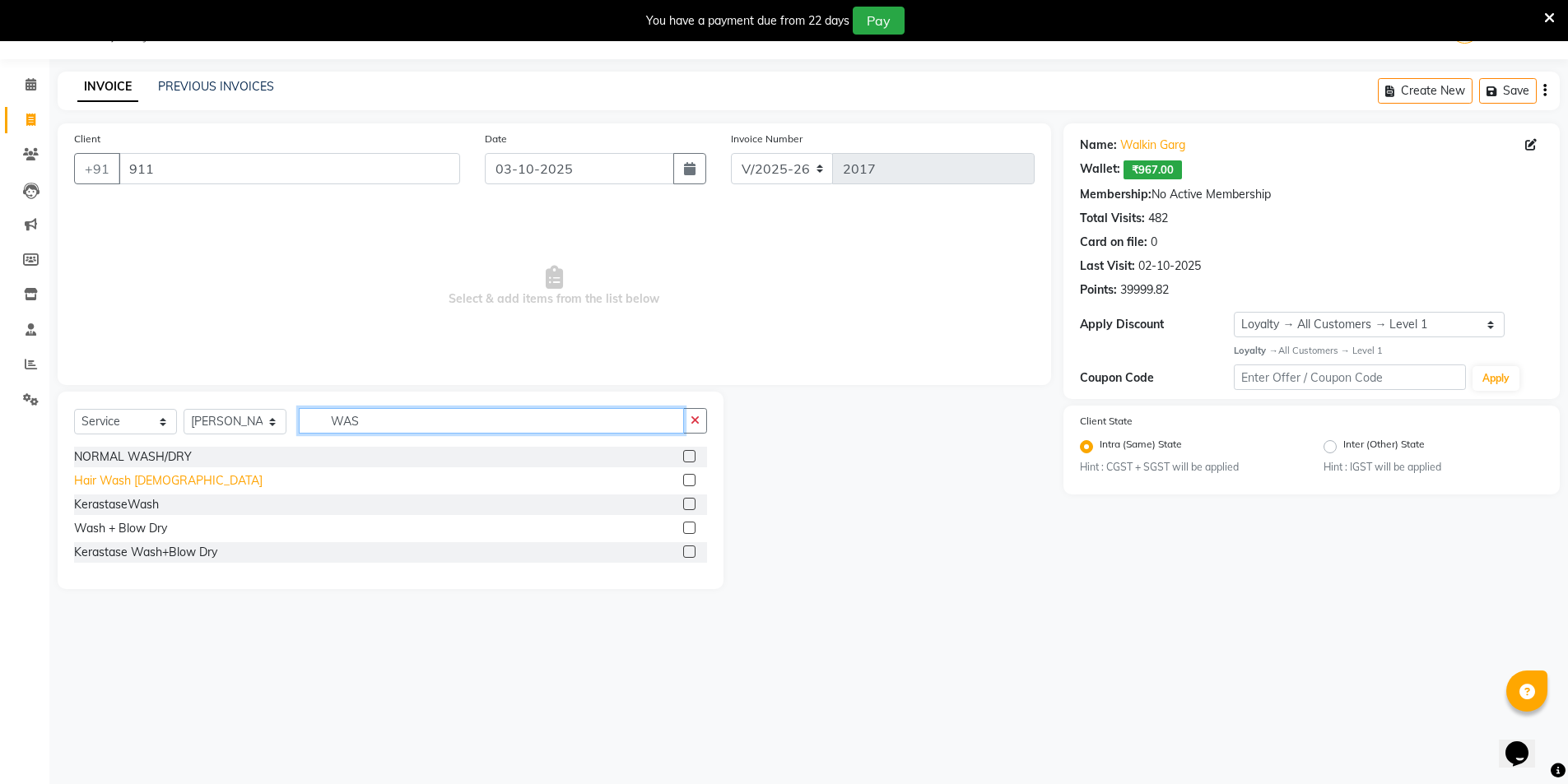
type input "WAS"
click at [98, 485] on div "Hair Wash [DEMOGRAPHIC_DATA]" at bounding box center [169, 481] width 188 height 17
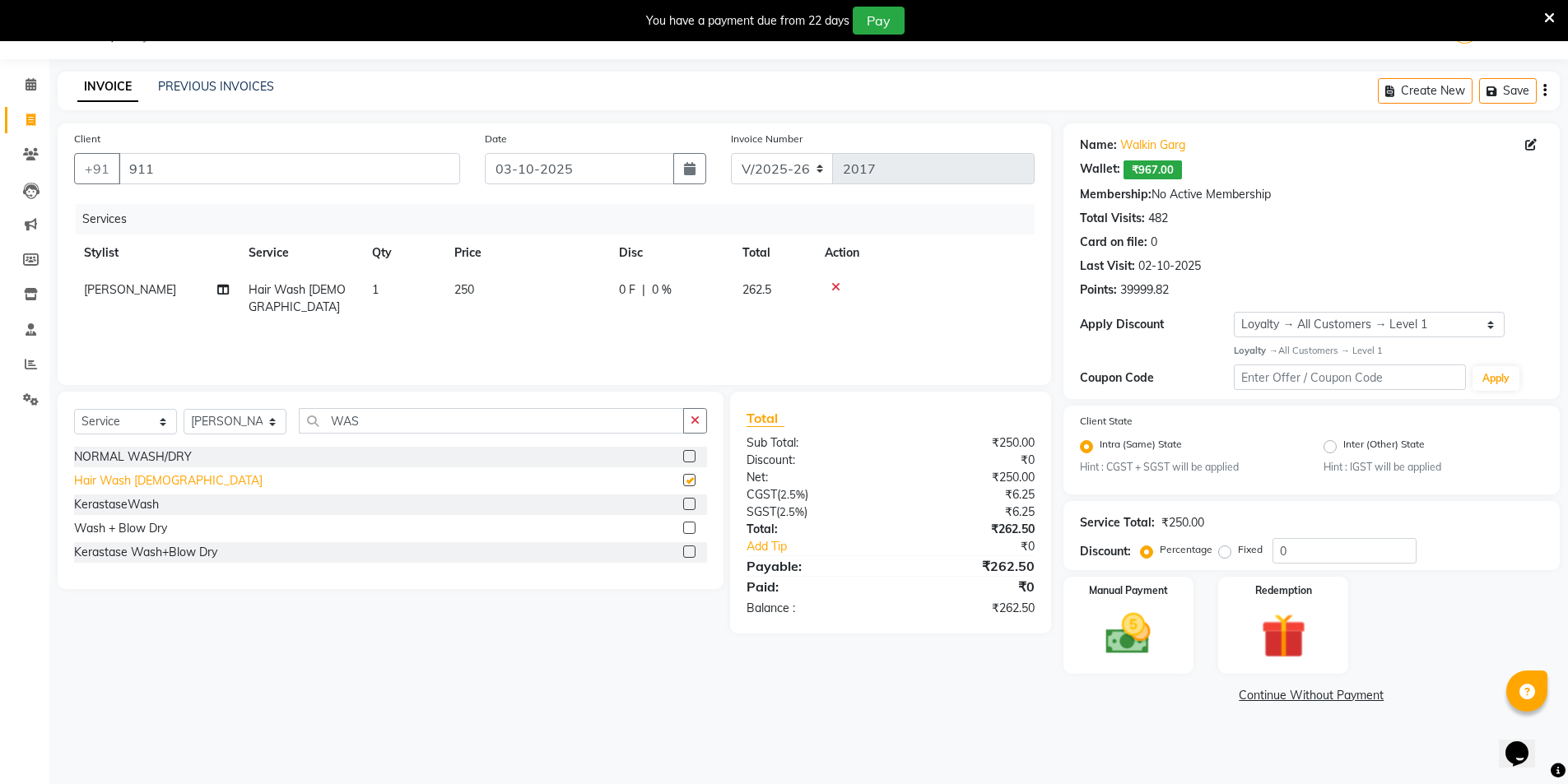
checkbox input "false"
click at [1135, 642] on img at bounding box center [1128, 634] width 75 height 53
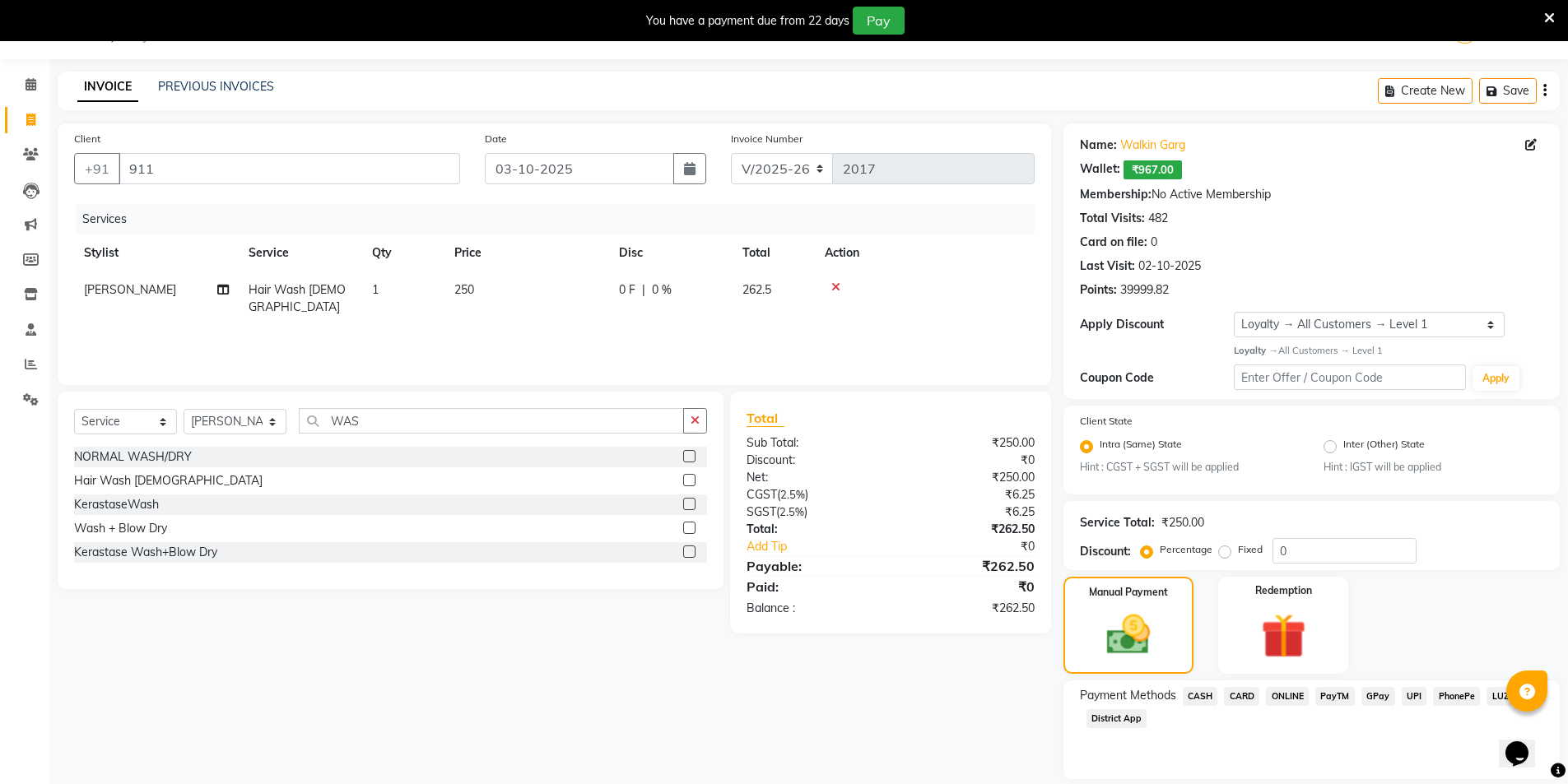
click at [1206, 702] on span "CASH" at bounding box center [1201, 696] width 35 height 19
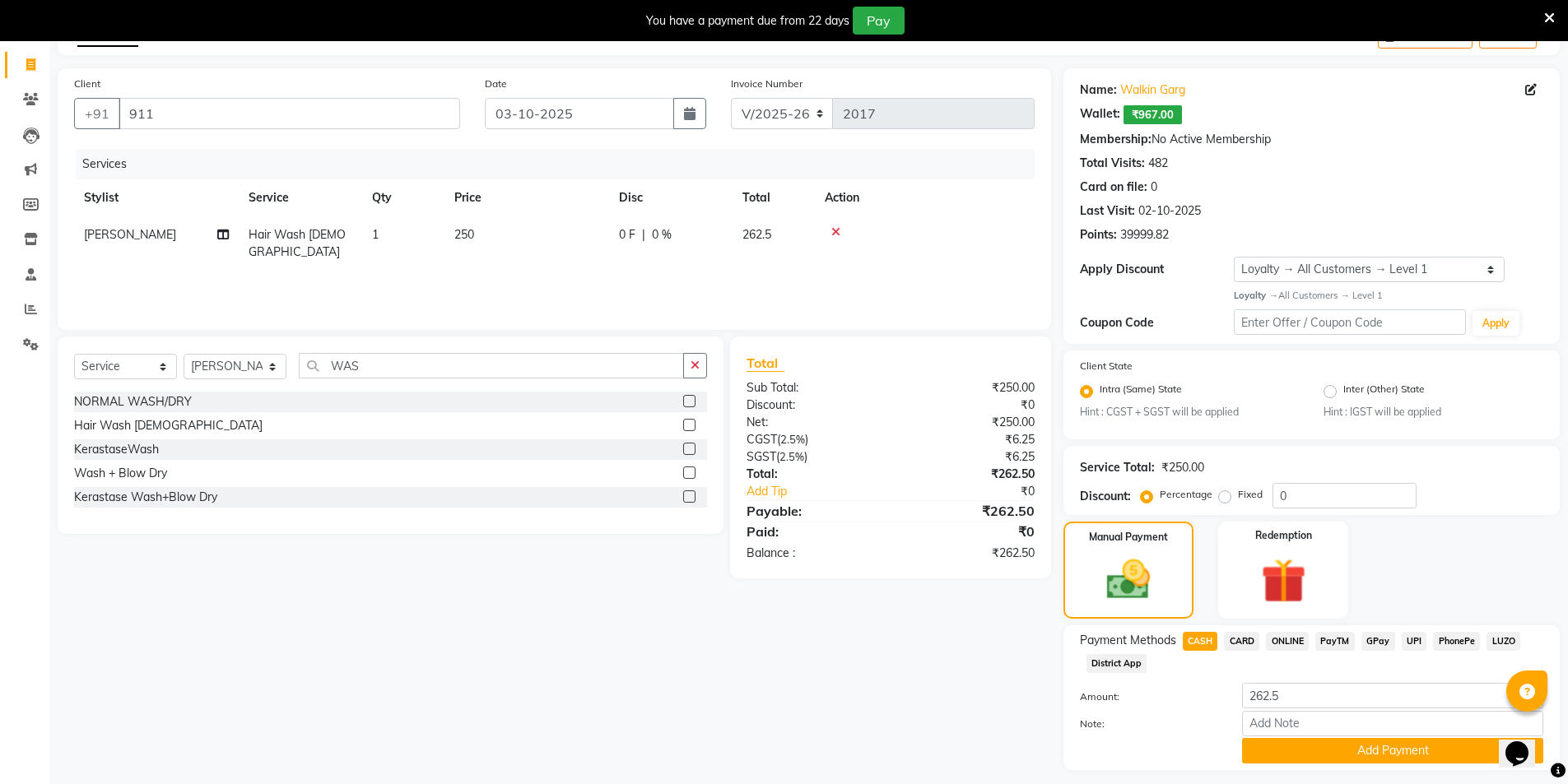
scroll to position [141, 0]
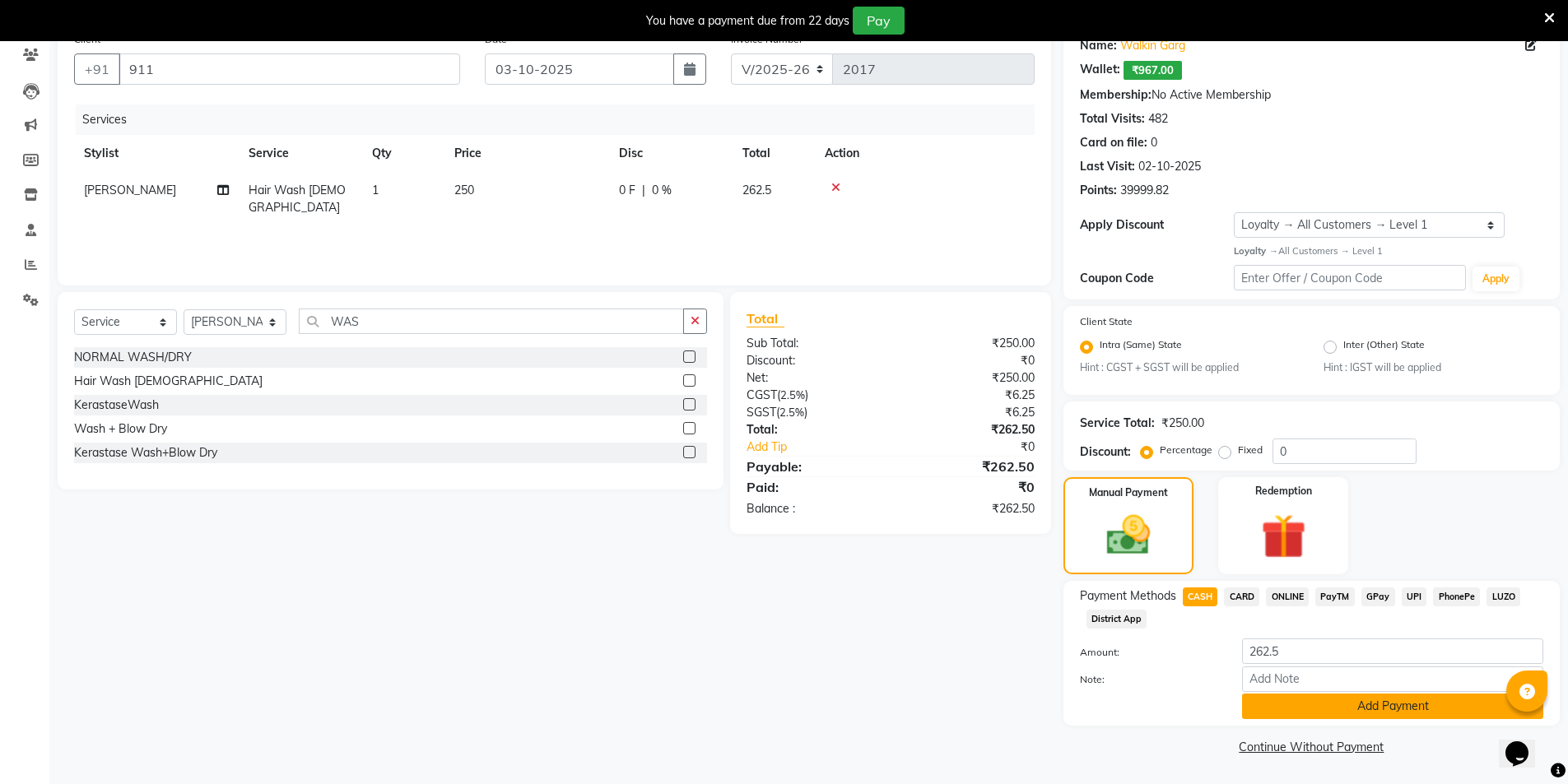
click at [1393, 704] on button "Add Payment" at bounding box center [1393, 706] width 302 height 26
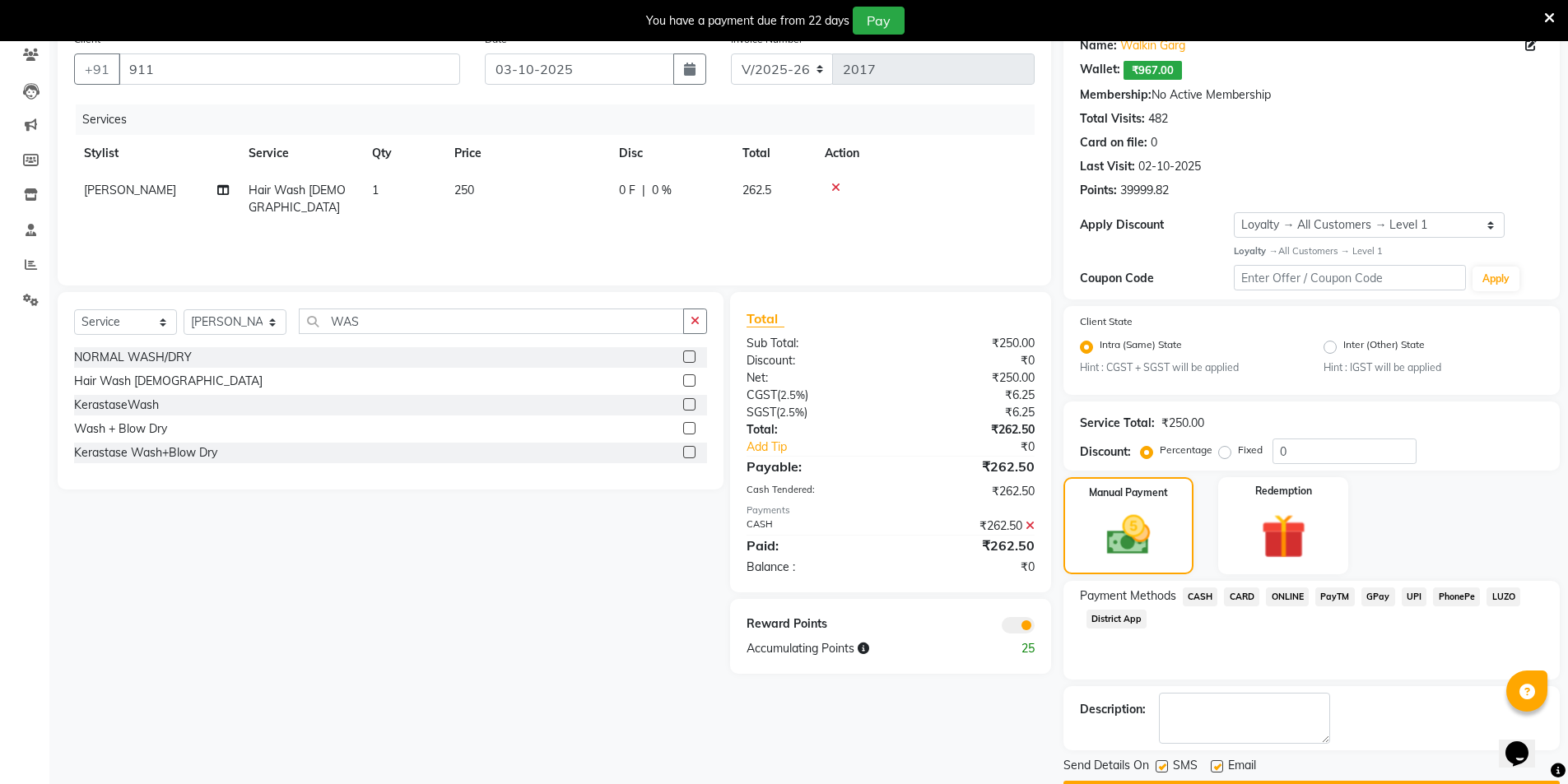
scroll to position [188, 0]
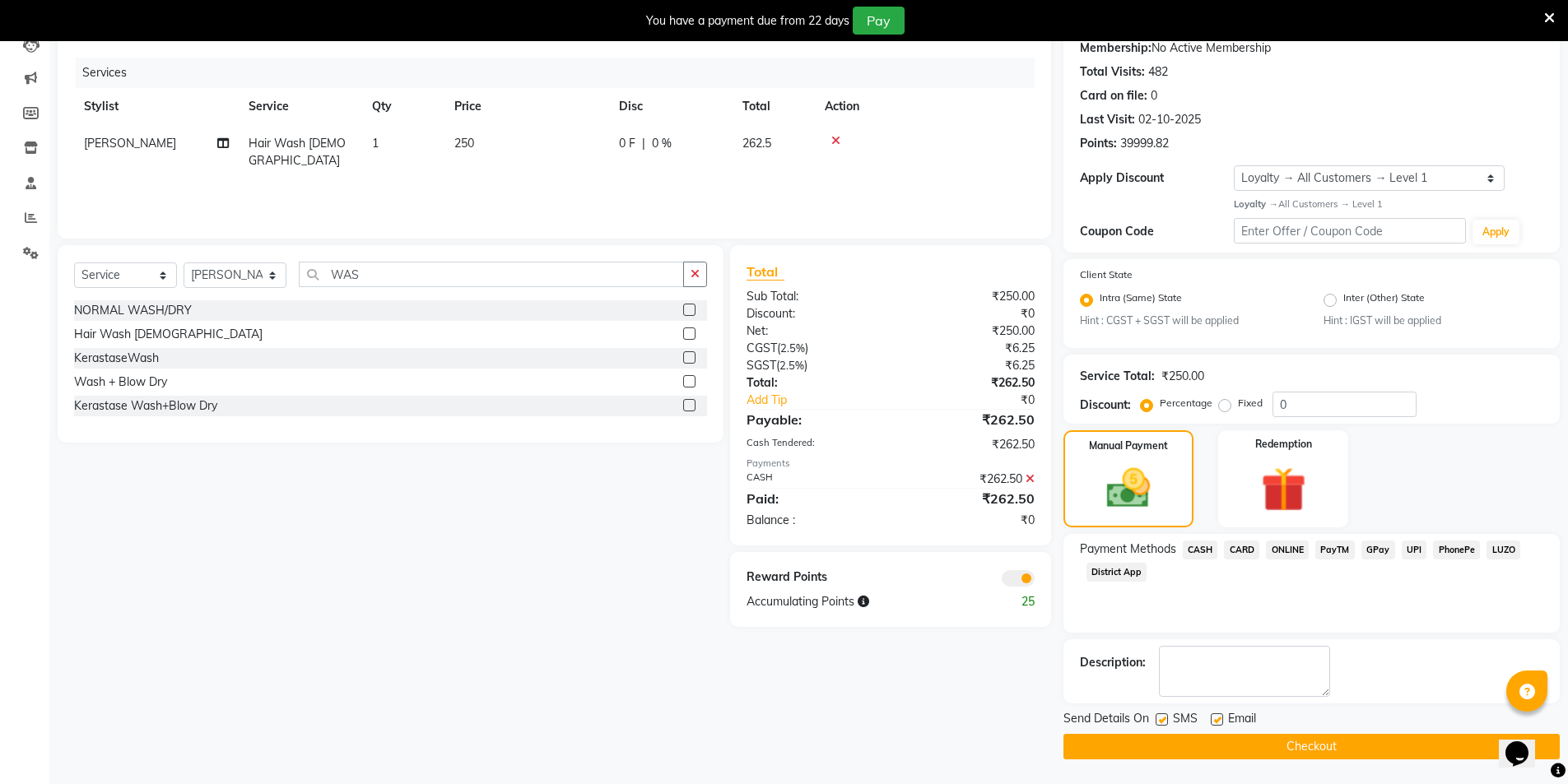
click at [1312, 739] on button "Checkout" at bounding box center [1312, 747] width 496 height 26
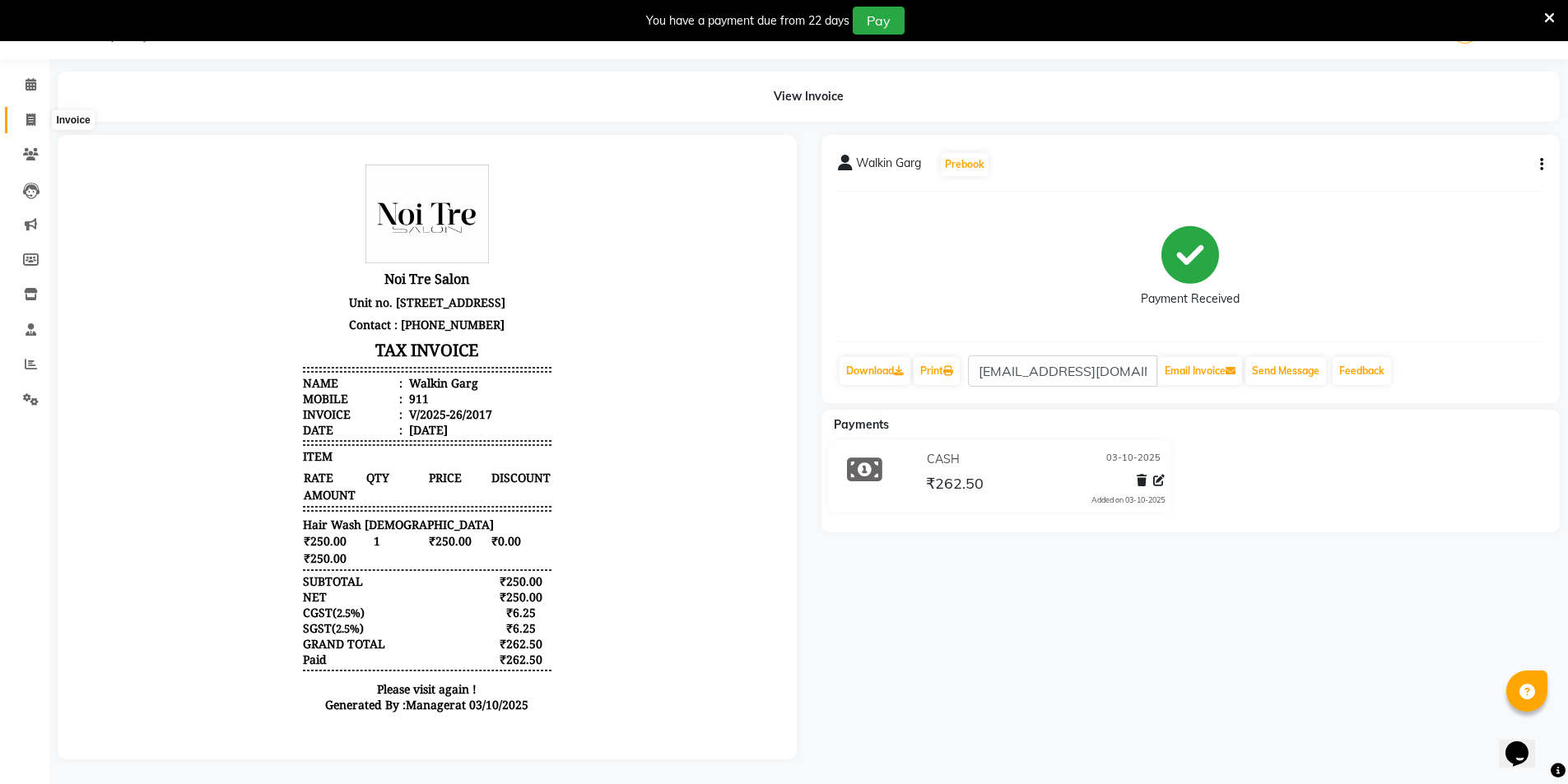
click at [22, 111] on span at bounding box center [31, 120] width 28 height 19
select select "service"
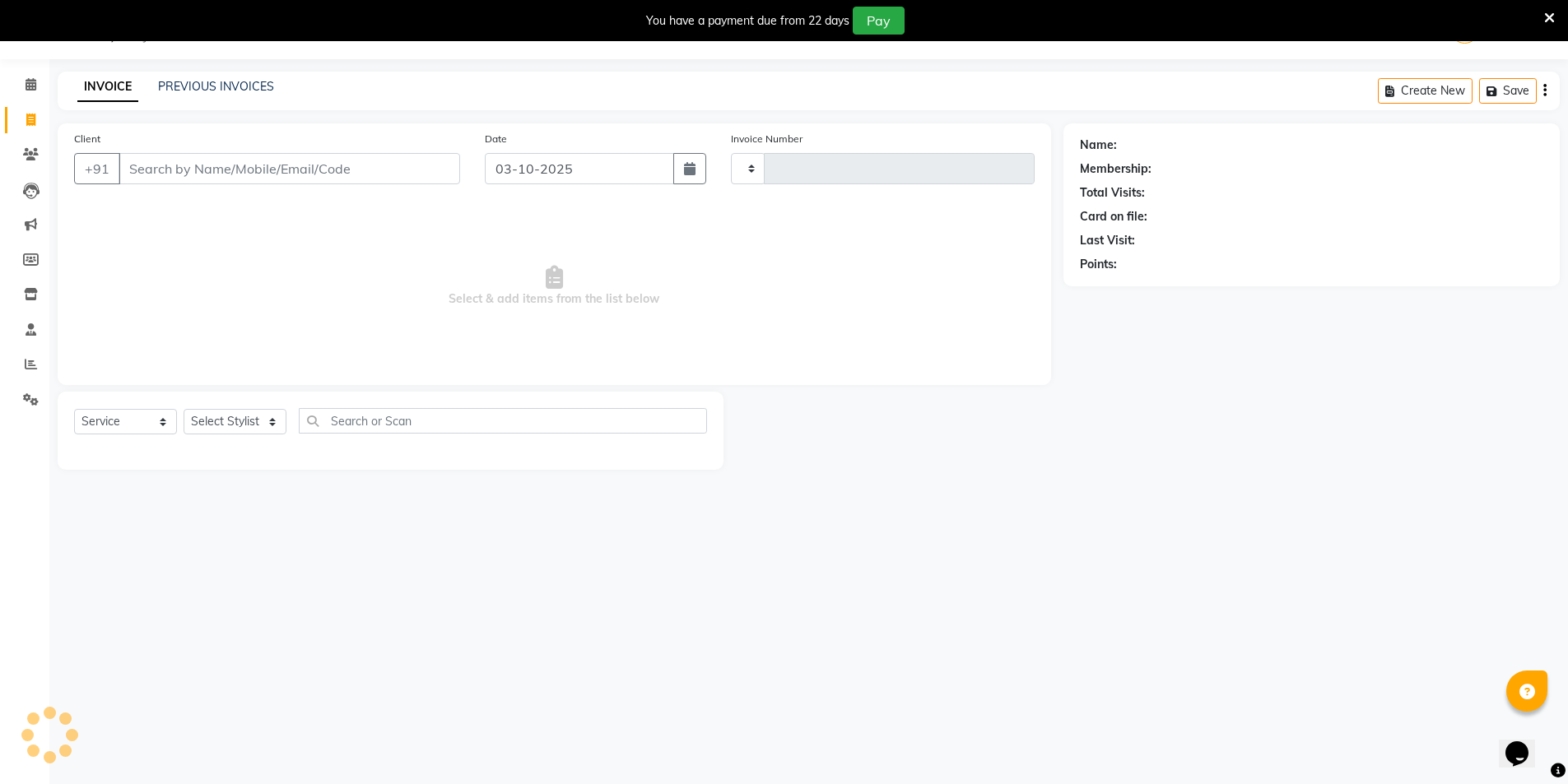
scroll to position [41, 0]
type input "2018"
select select "4899"
click at [259, 413] on select "Select Stylist" at bounding box center [235, 421] width 103 height 26
select select "53800"
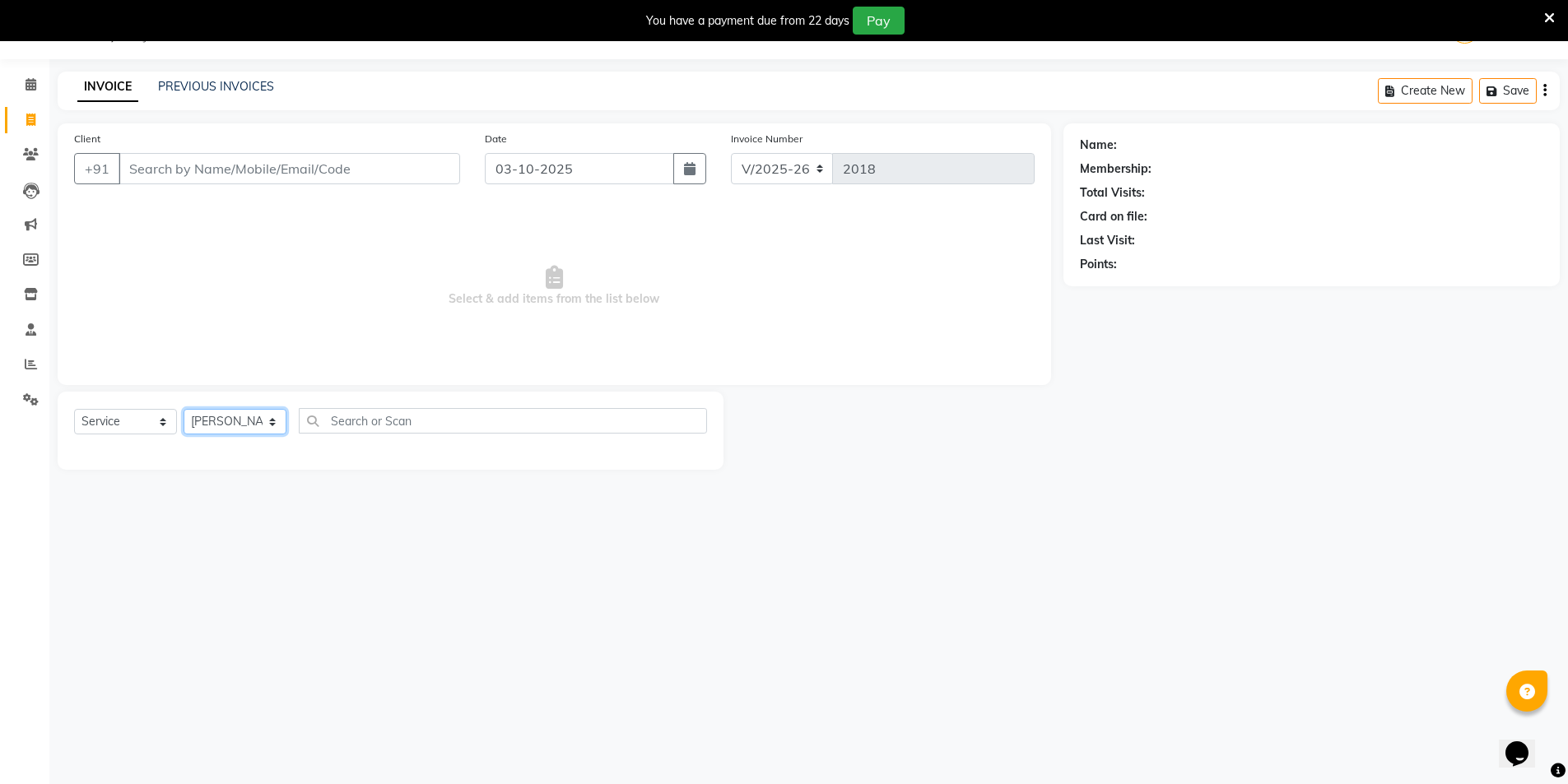
click at [184, 409] on select "Select Stylist AMIT [PERSON_NAME] [PERSON_NAME] Manager [PERSON_NAME] KM [PERSO…" at bounding box center [235, 421] width 103 height 26
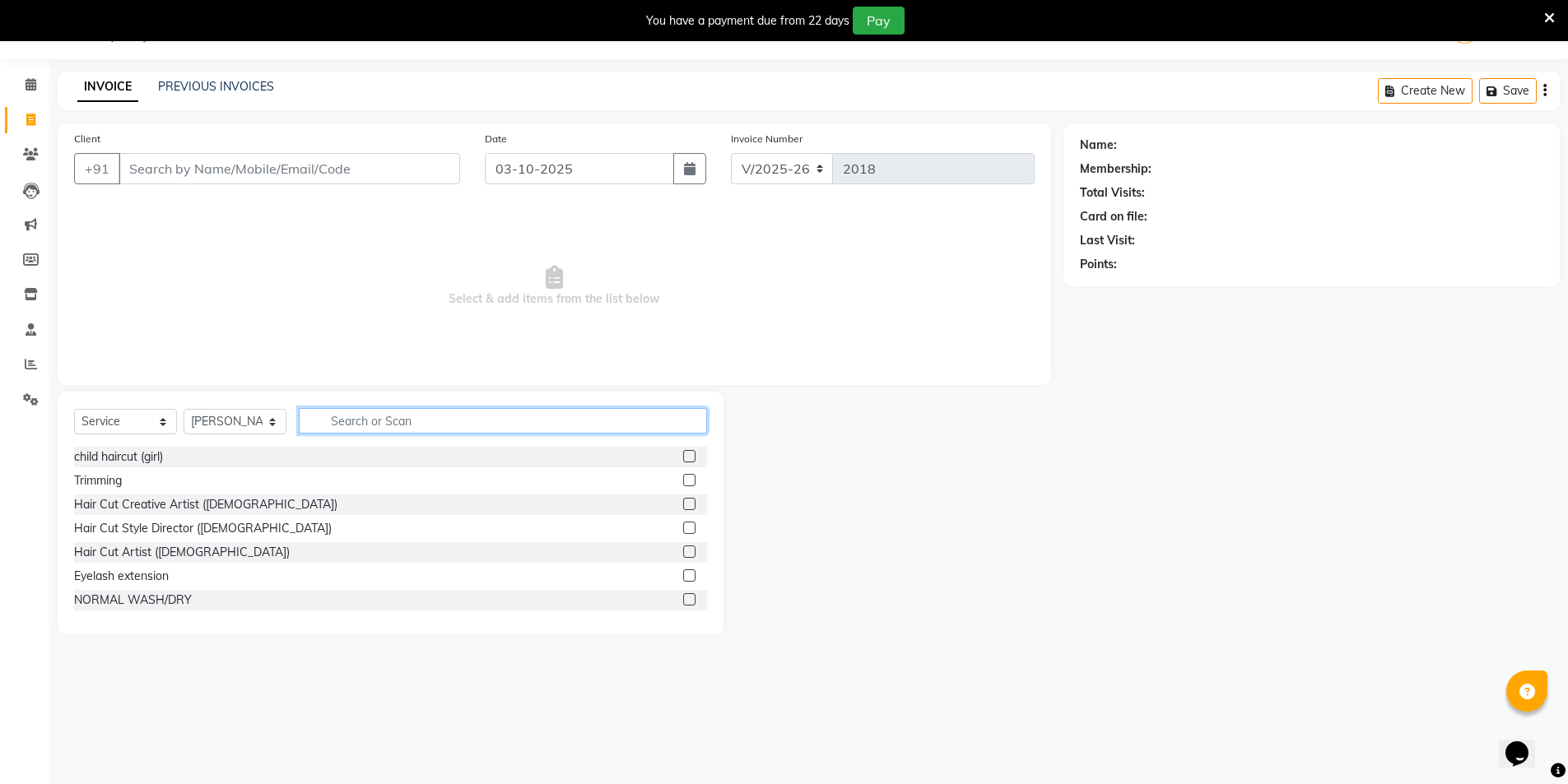
click at [374, 413] on input "text" at bounding box center [503, 420] width 408 height 26
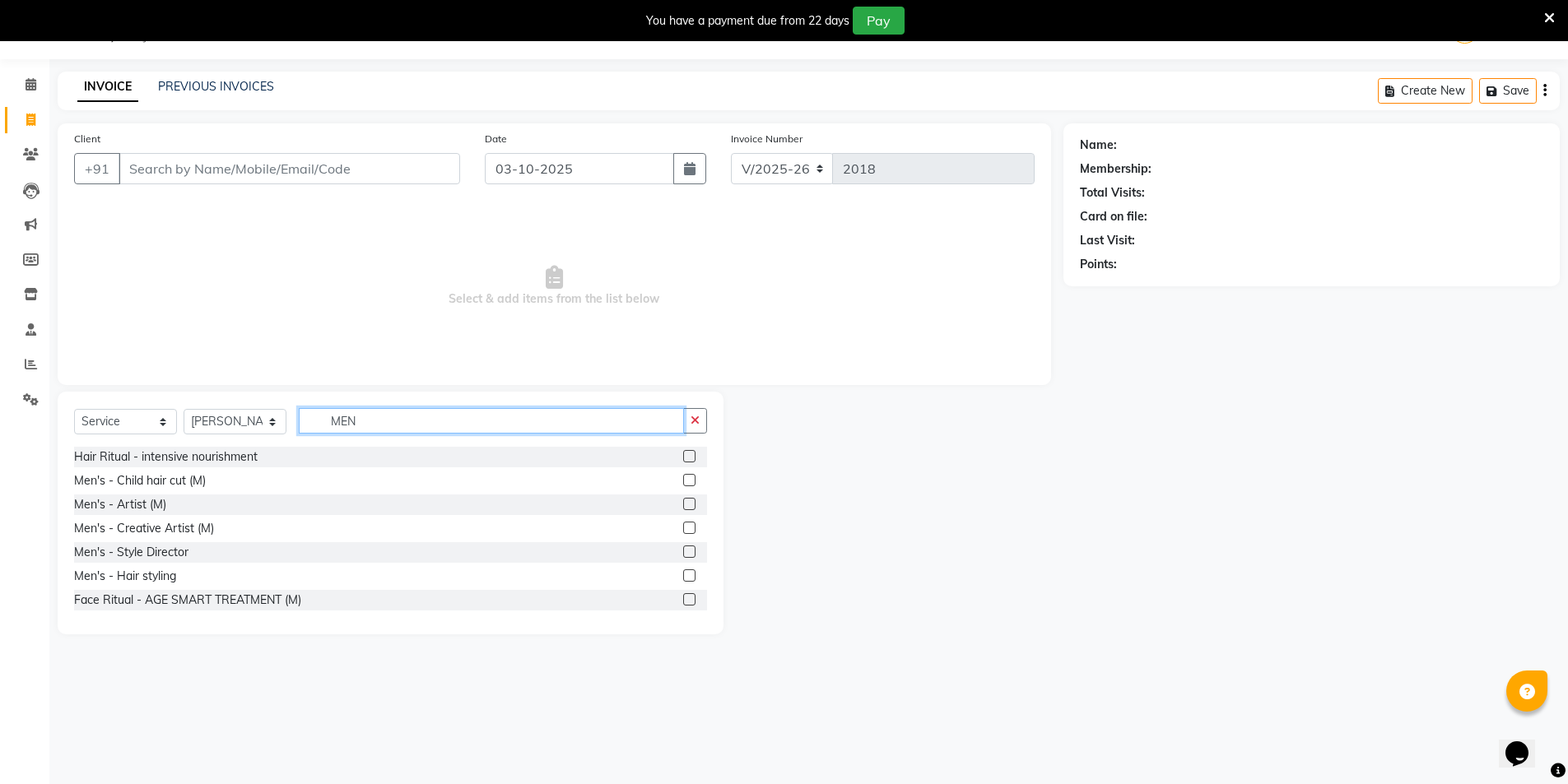
type input "MEN"
click at [683, 551] on label at bounding box center [689, 552] width 12 height 12
click at [683, 551] on input "checkbox" at bounding box center [689, 553] width 11 height 11
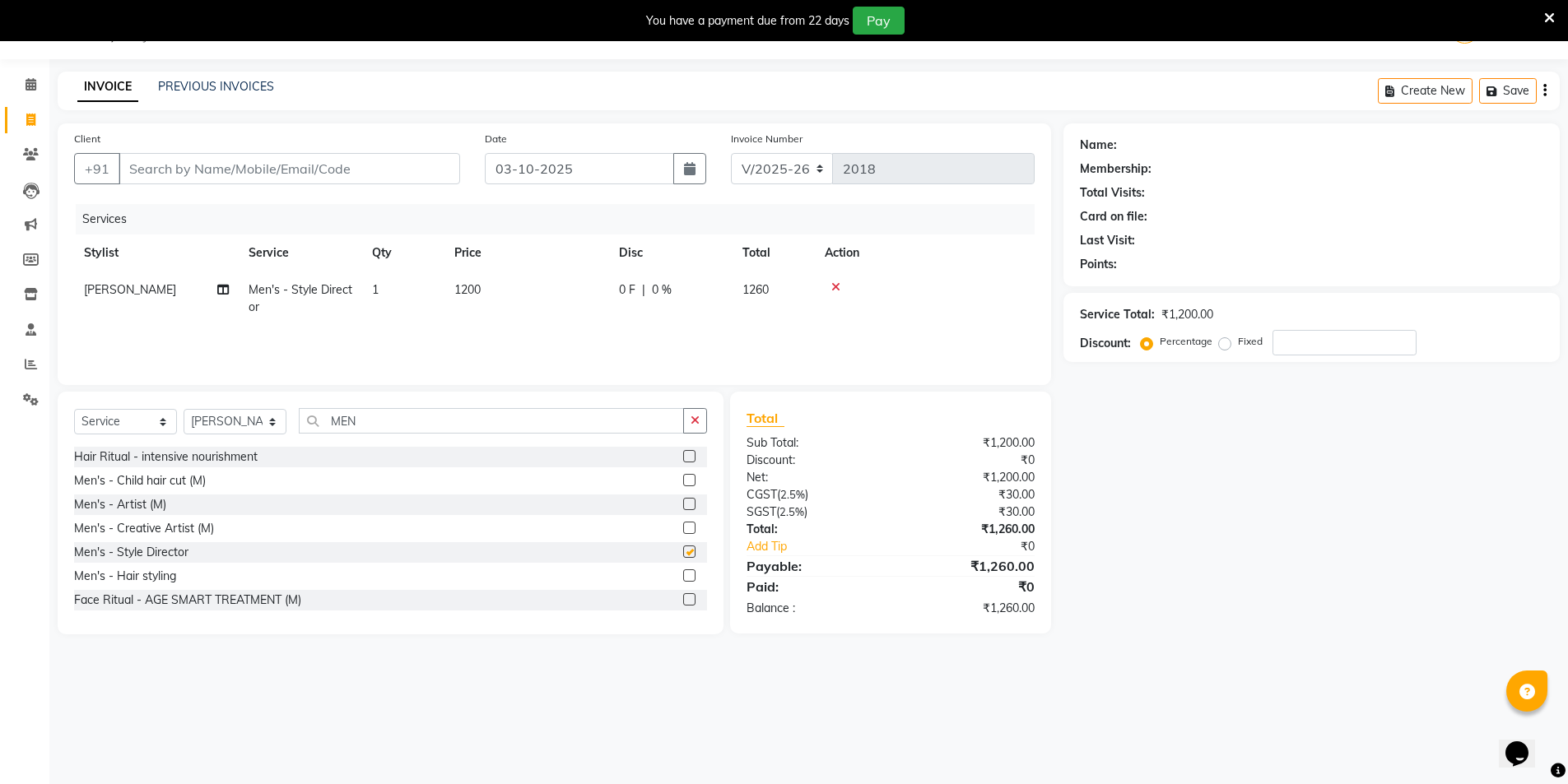
checkbox input "false"
click at [523, 293] on td "1200" at bounding box center [527, 298] width 165 height 54
click at [588, 280] on td "1200" at bounding box center [604, 302] width 165 height 63
click at [584, 299] on input "1200" at bounding box center [603, 294] width 145 height 26
type input "1320"
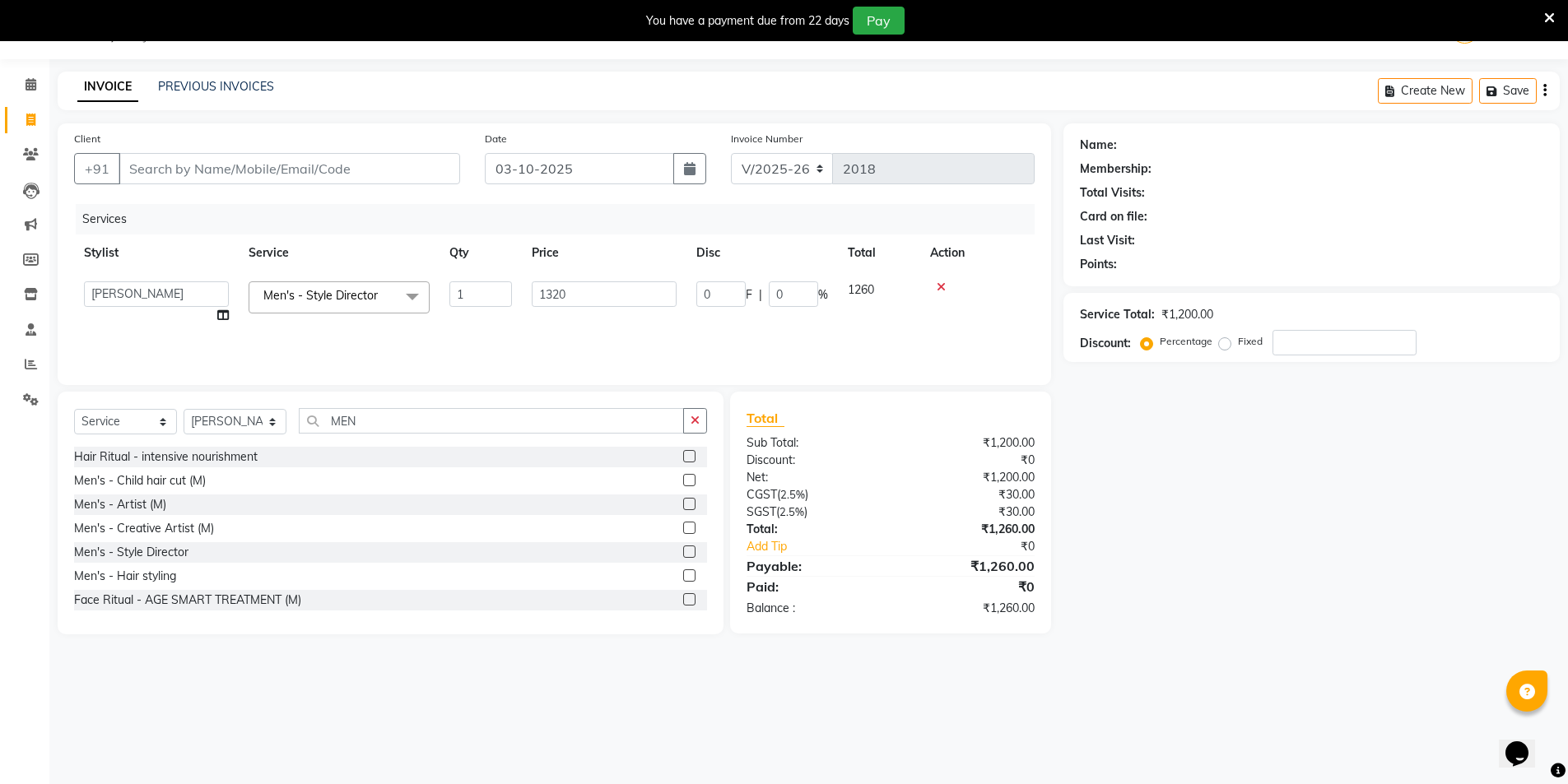
click at [556, 343] on div "Services Stylist Service Qty Price Disc Total Action AMIT [PERSON_NAME] [PERSON…" at bounding box center [555, 286] width 961 height 165
click at [536, 295] on td "1320" at bounding box center [527, 298] width 165 height 54
click at [580, 284] on input "1320" at bounding box center [603, 294] width 145 height 26
type input "1350"
click at [576, 331] on div "Services Stylist Service Qty Price Disc Total Action AMIT [PERSON_NAME] [PERSON…" at bounding box center [555, 286] width 961 height 165
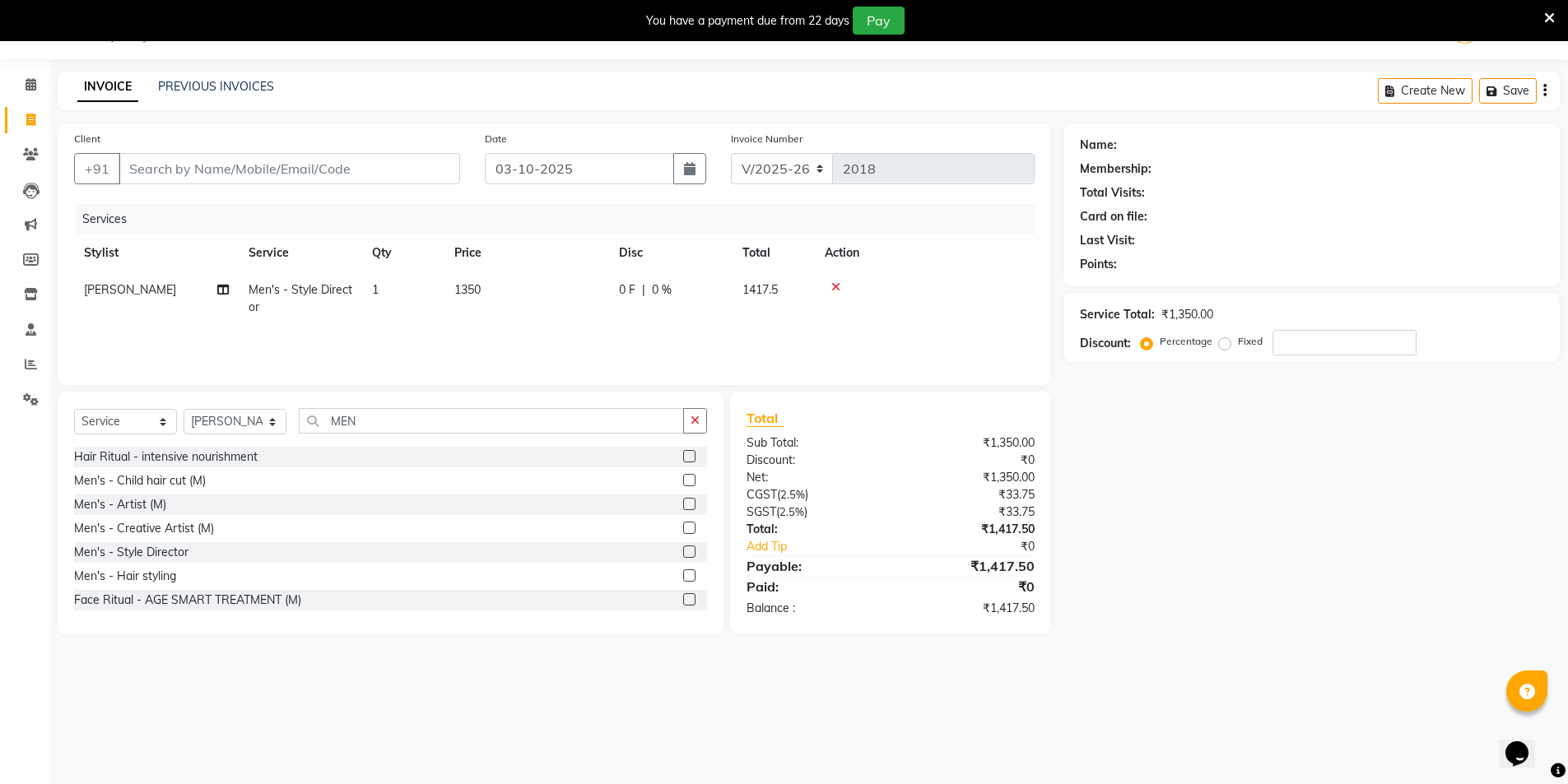
click at [494, 287] on td "1350" at bounding box center [527, 298] width 165 height 54
click at [596, 299] on input "1350" at bounding box center [603, 294] width 145 height 26
type input "1000"
click at [604, 325] on td "1000" at bounding box center [527, 298] width 165 height 54
drag, startPoint x: 385, startPoint y: 148, endPoint x: 389, endPoint y: 174, distance: 26.3
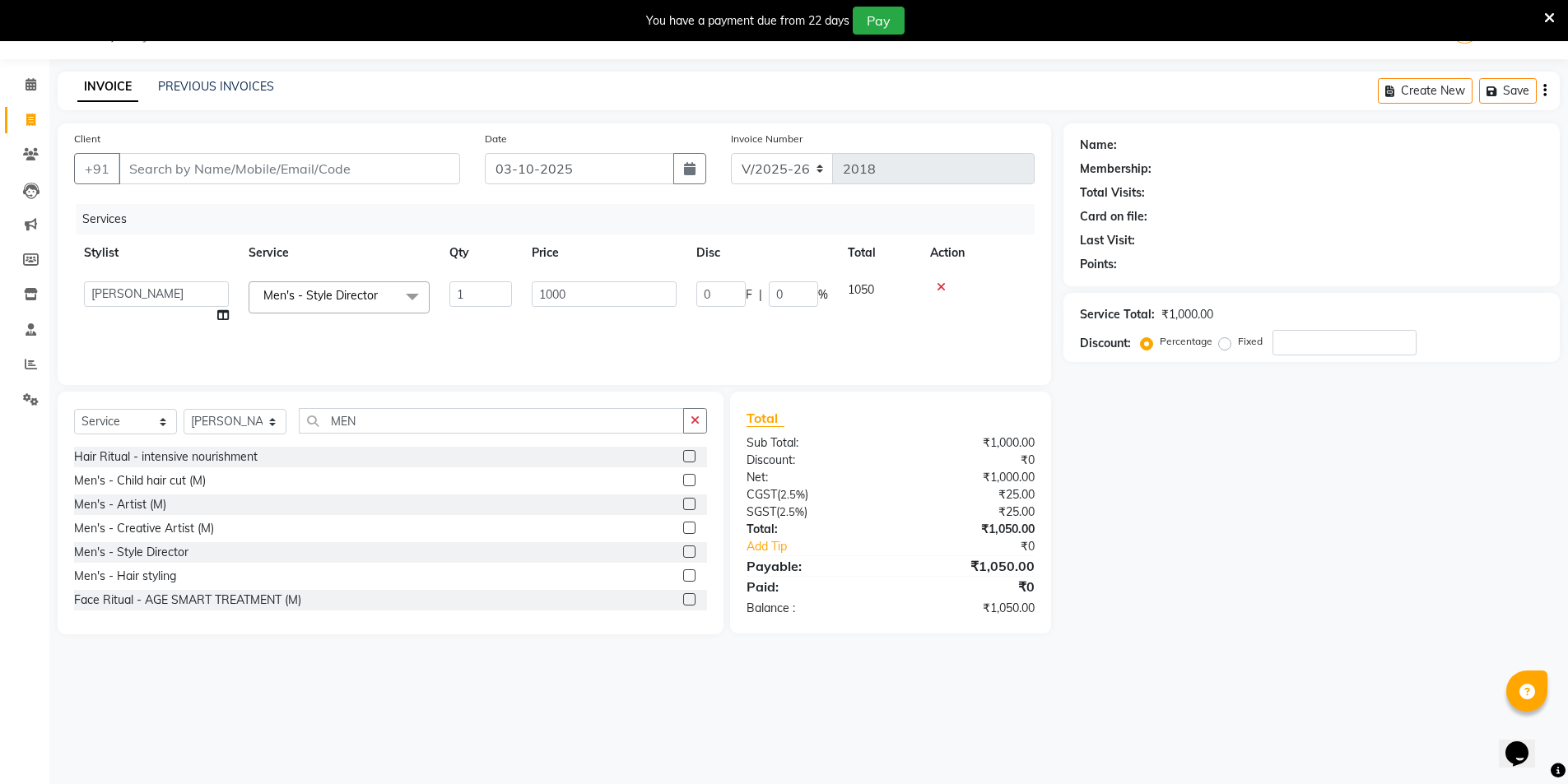
click at [389, 173] on div "Client +91" at bounding box center [267, 164] width 411 height 67
click at [389, 175] on input "Client" at bounding box center [289, 169] width 342 height 31
type input "A"
type input "0"
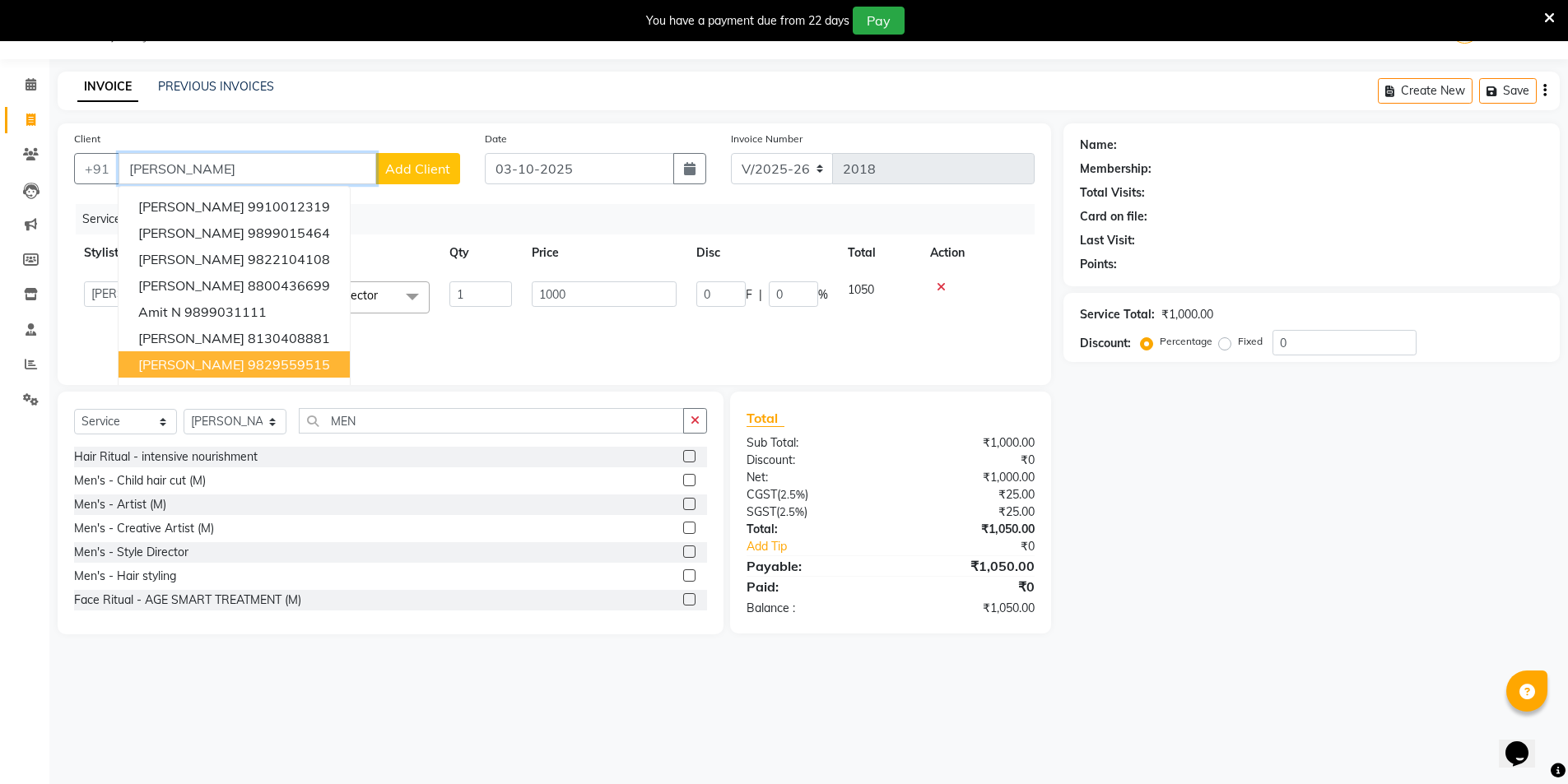
click at [259, 360] on button "AMIT 9829559515" at bounding box center [234, 365] width 232 height 27
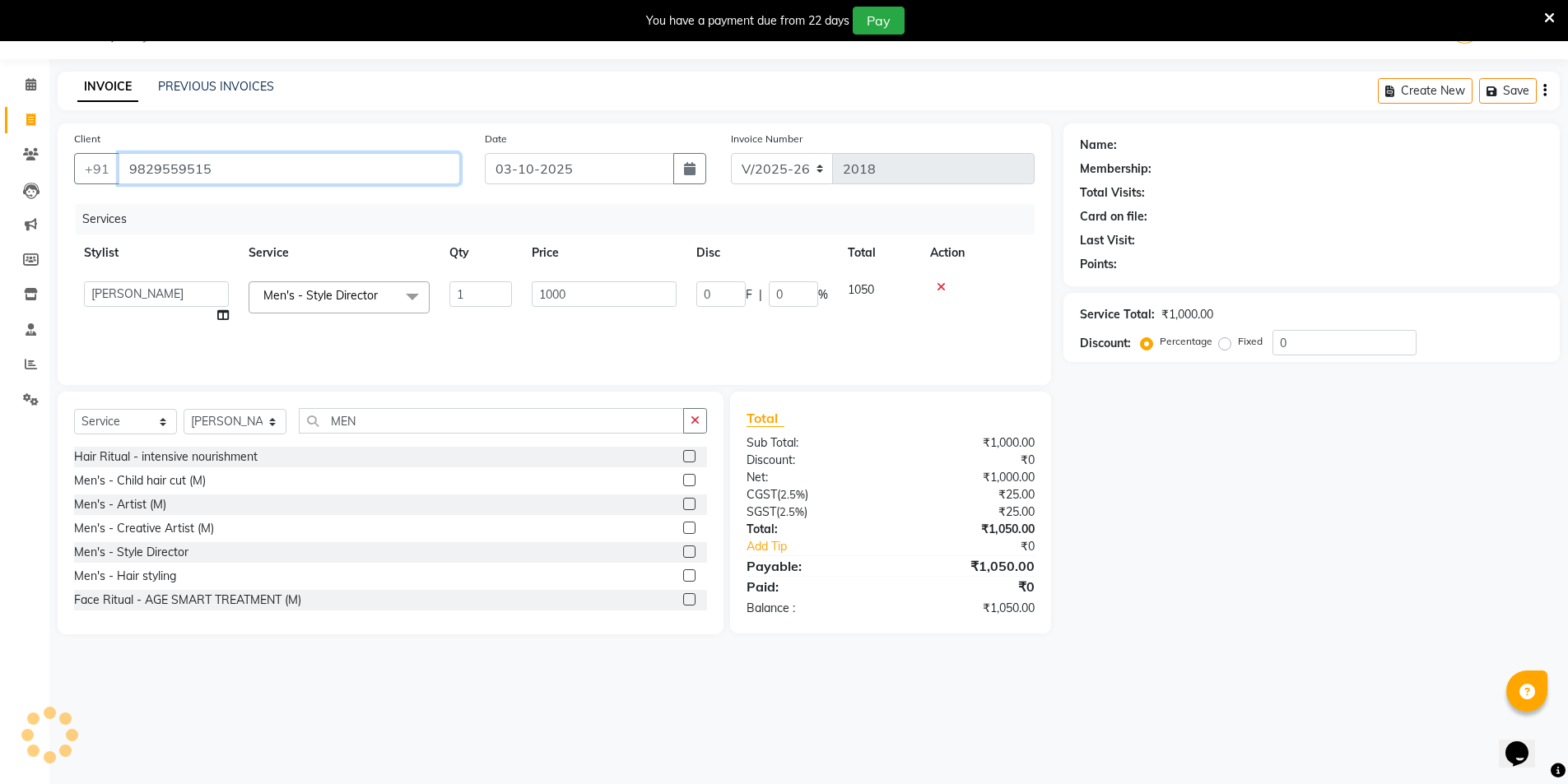
type input "9829559515"
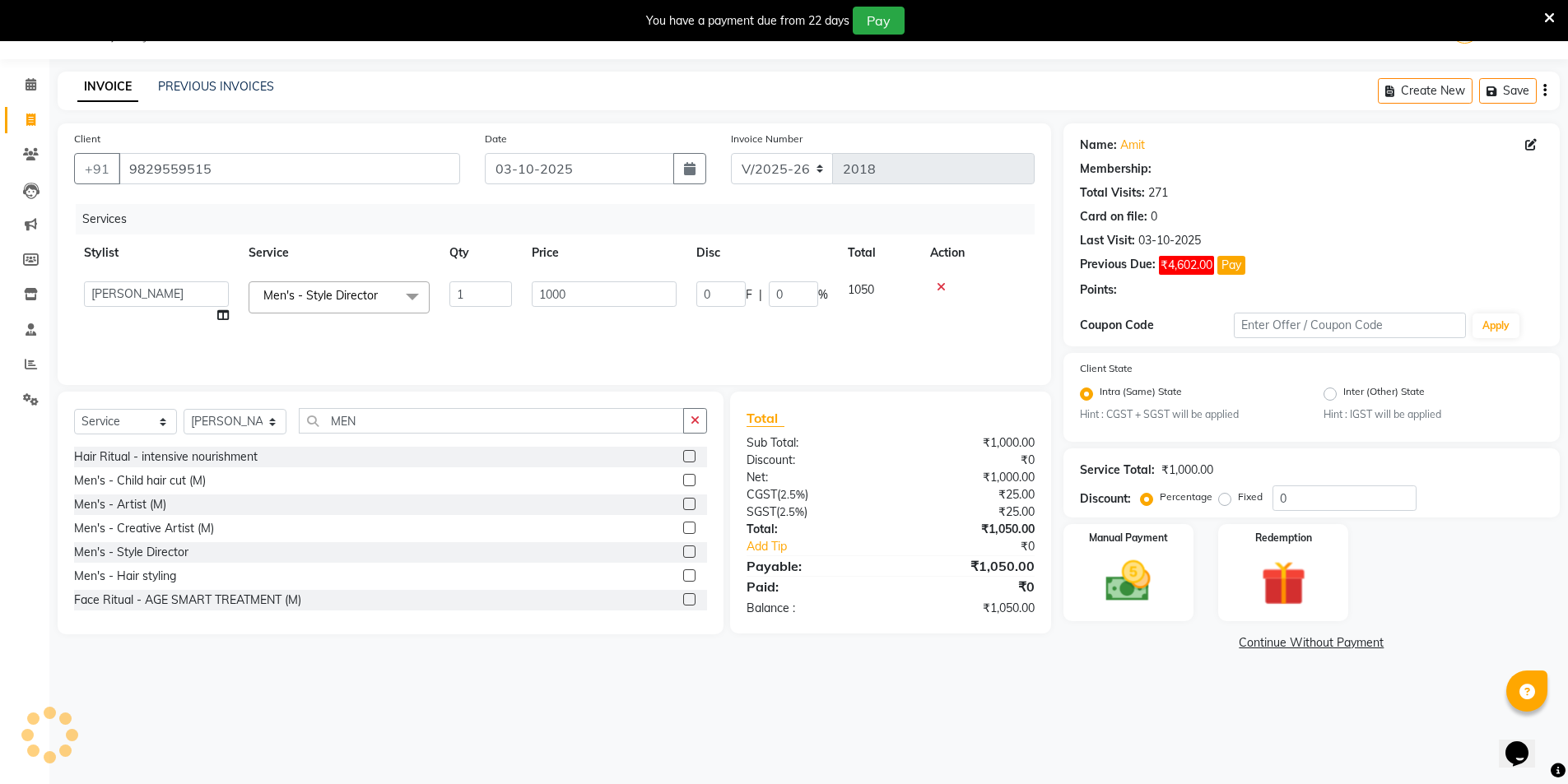
select select "1: Object"
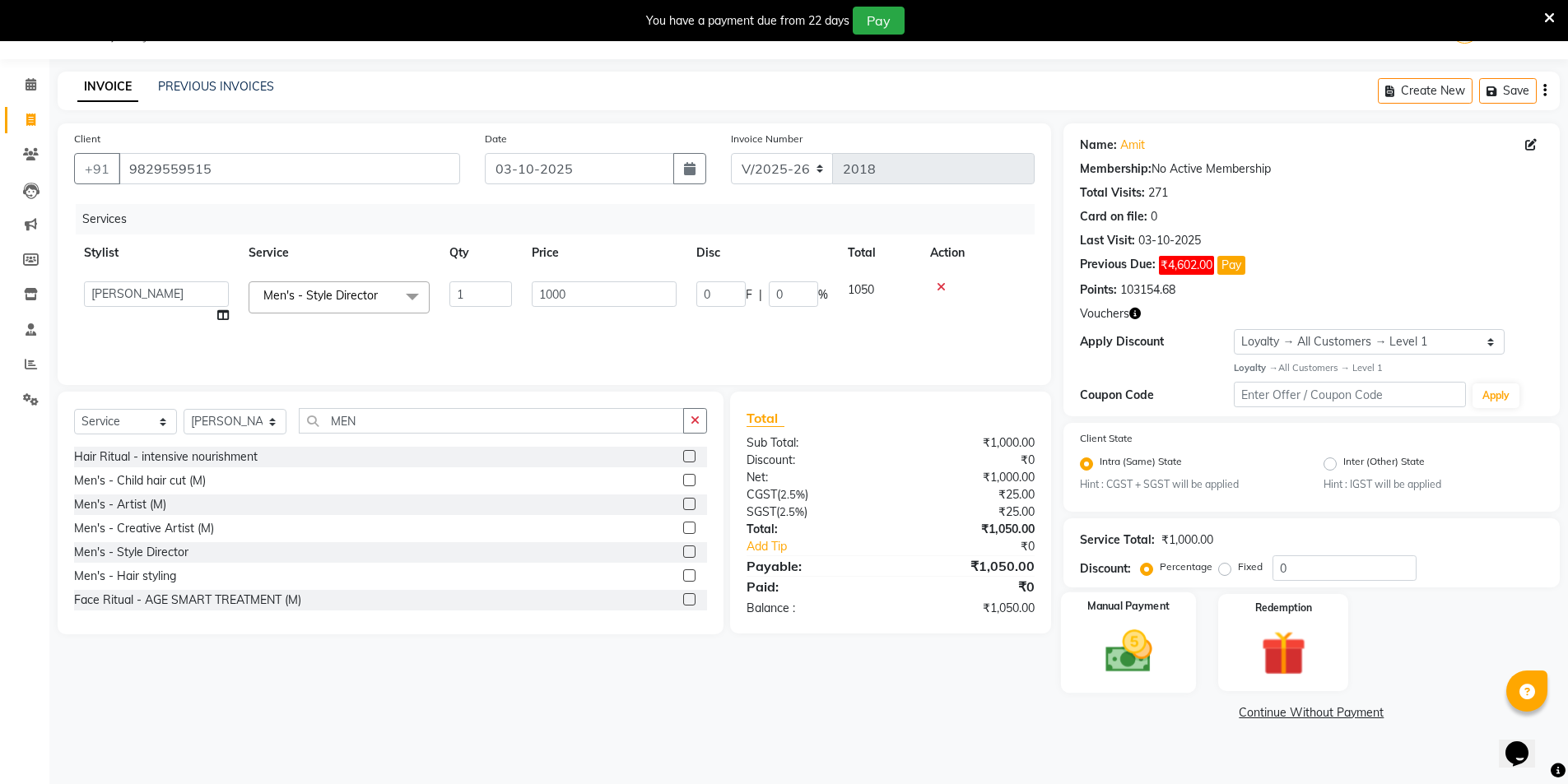
click at [1105, 647] on img at bounding box center [1128, 651] width 75 height 53
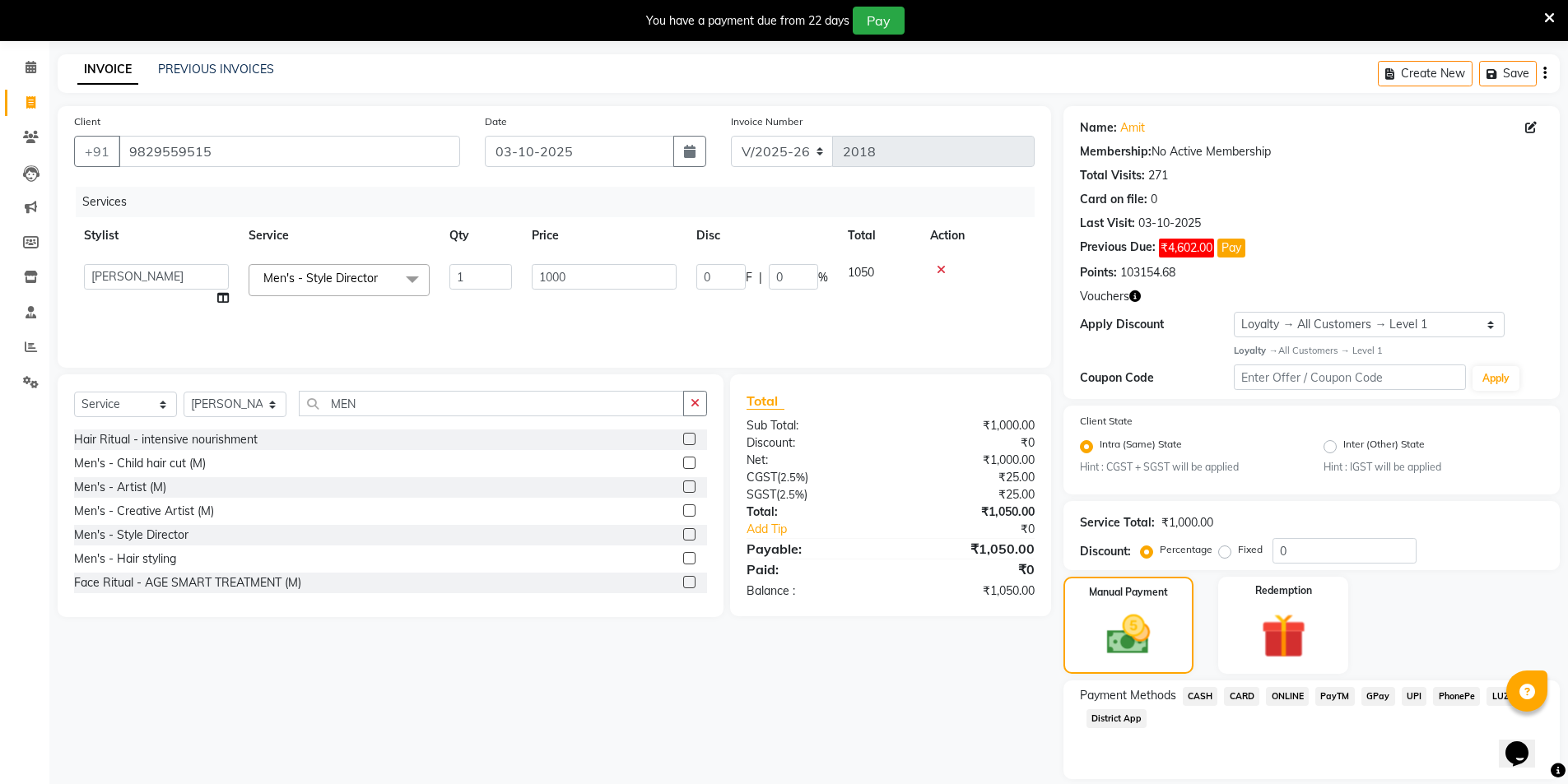
scroll to position [112, 0]
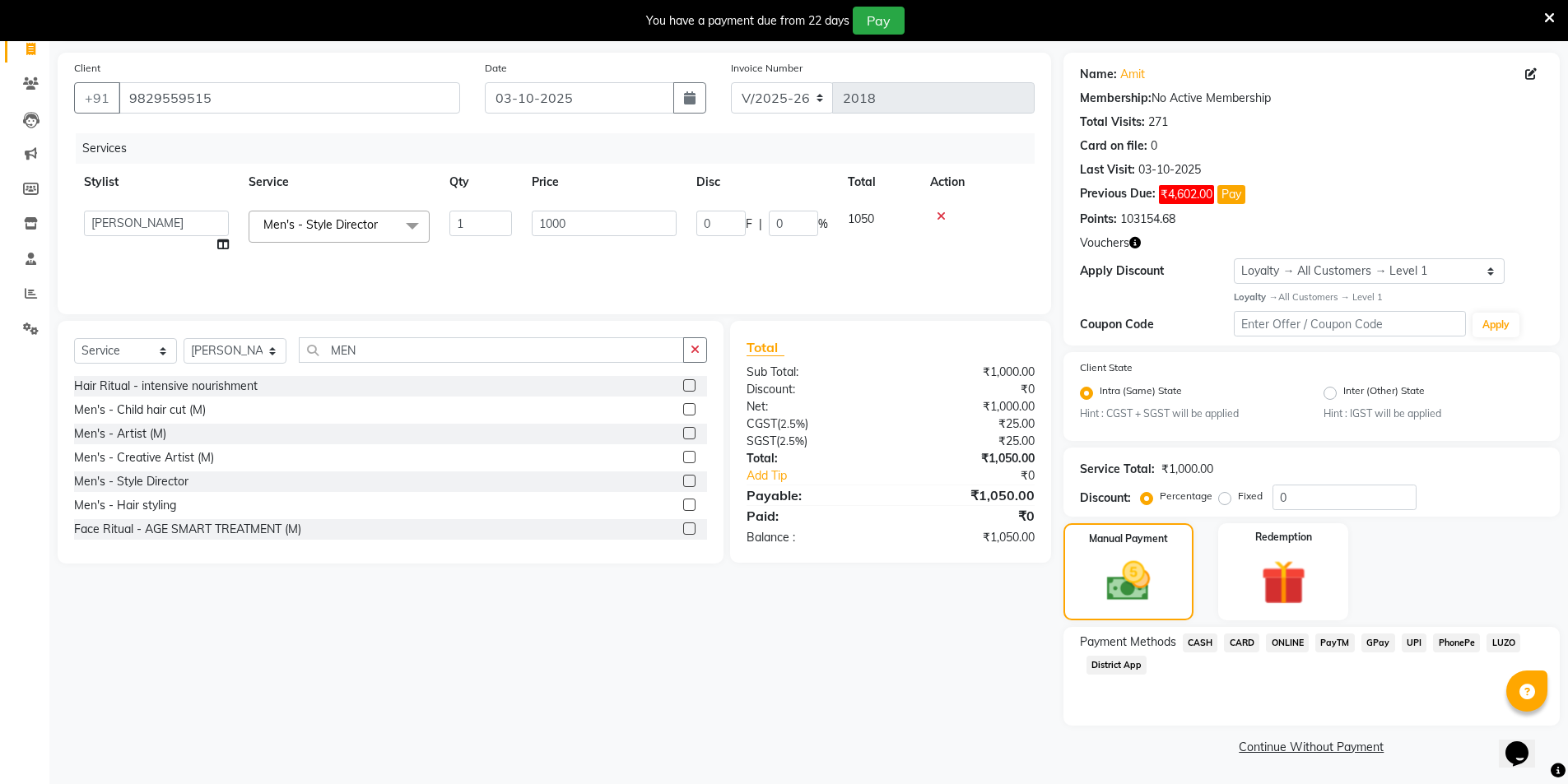
click at [1202, 642] on span "CASH" at bounding box center [1201, 642] width 35 height 19
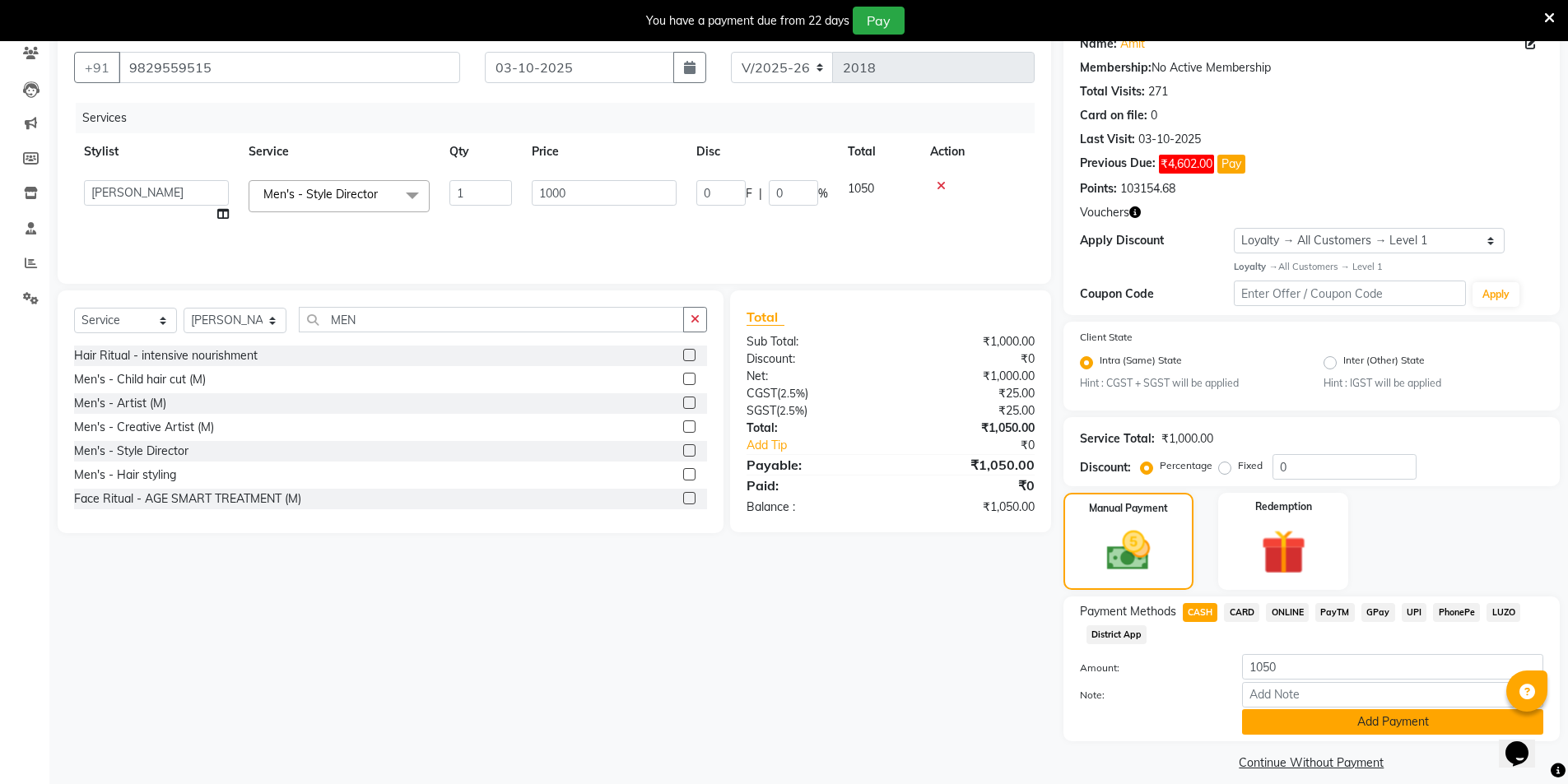
scroll to position [158, 0]
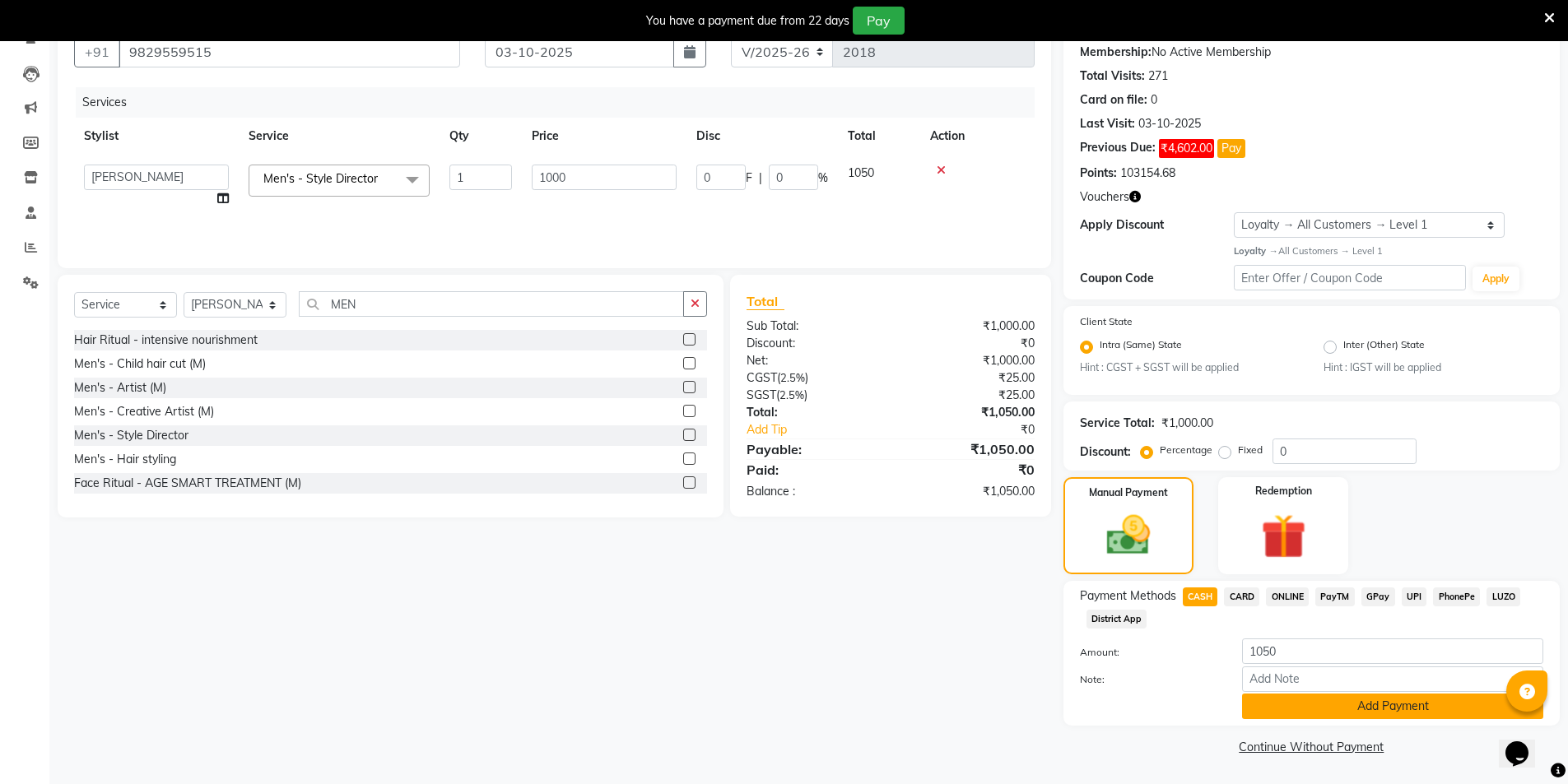
click at [1383, 702] on button "Add Payment" at bounding box center [1393, 706] width 302 height 26
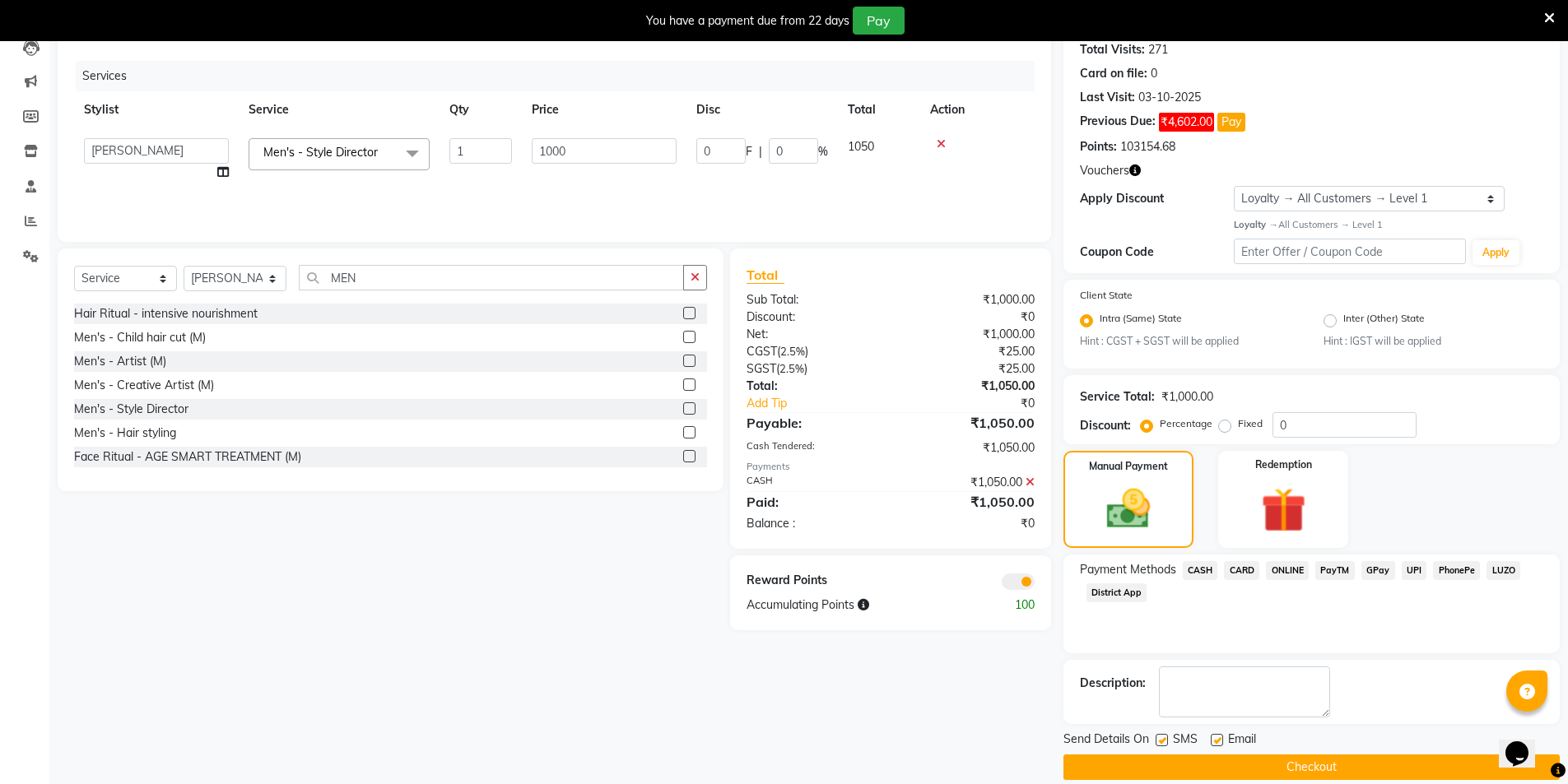
scroll to position [205, 0]
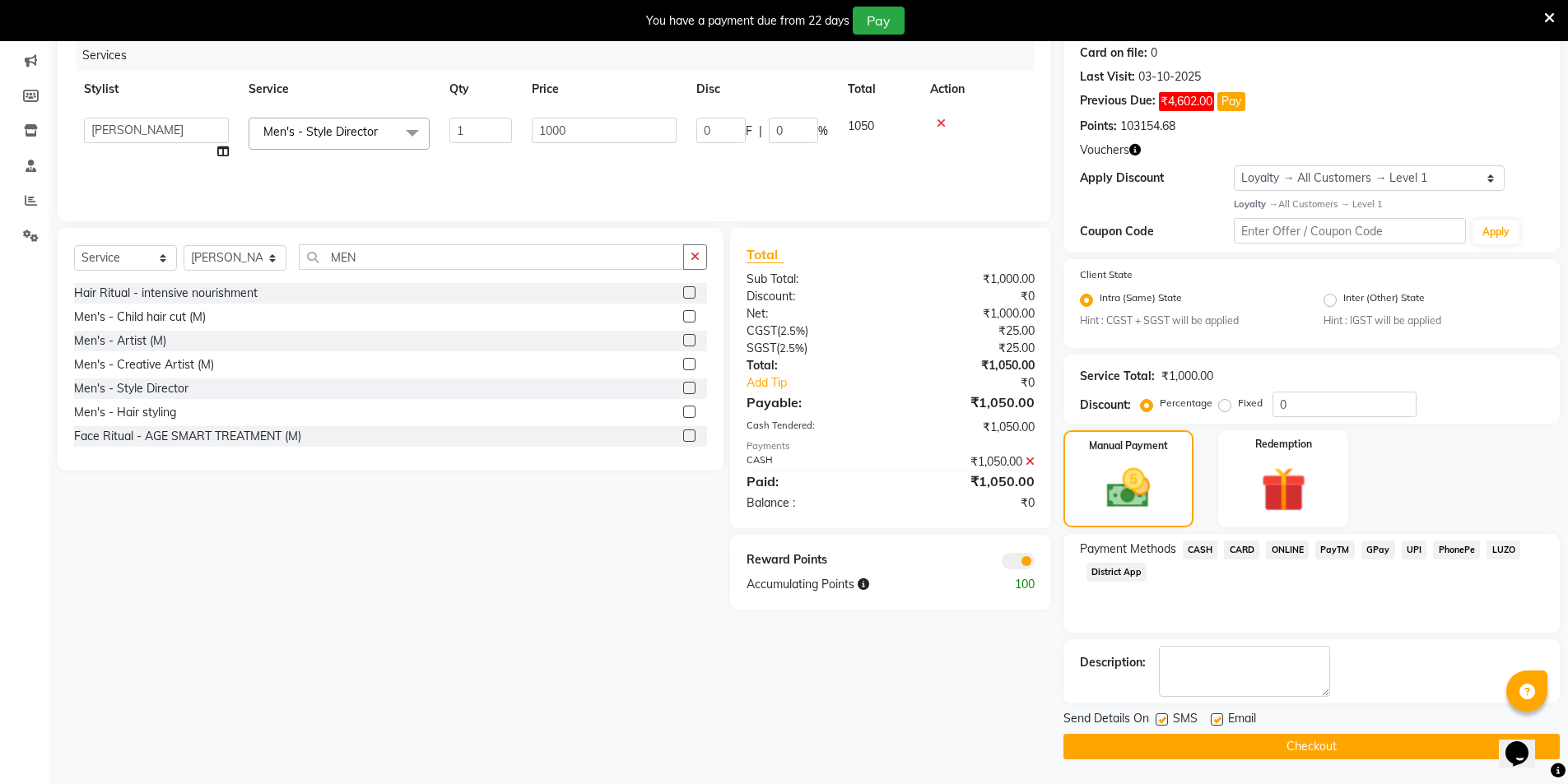
click at [1375, 754] on button "Checkout" at bounding box center [1312, 747] width 496 height 26
